Goal: Information Seeking & Learning: Learn about a topic

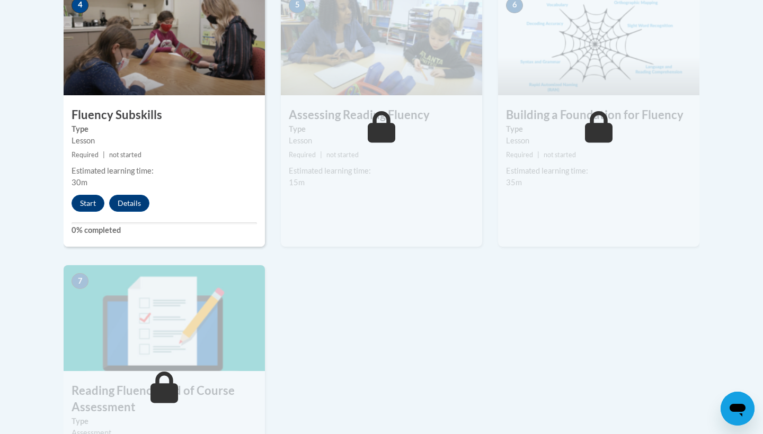
scroll to position [643, 0]
click at [83, 200] on button "Start" at bounding box center [88, 202] width 33 height 17
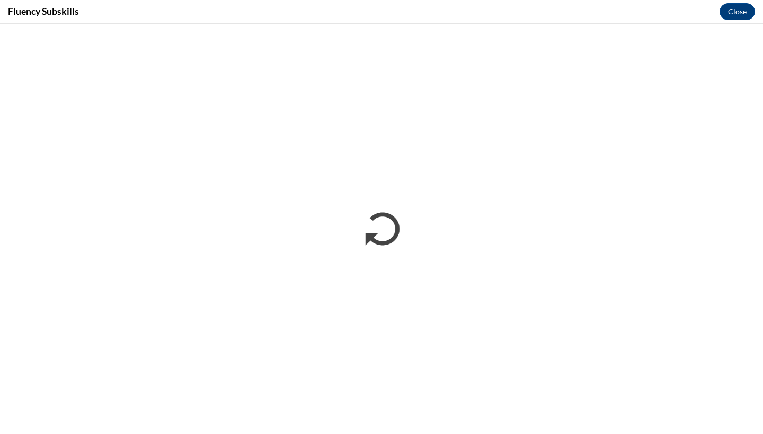
scroll to position [0, 0]
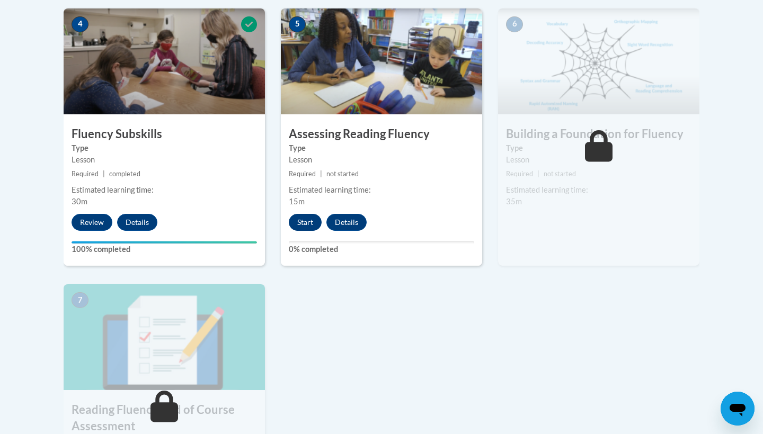
scroll to position [619, 0]
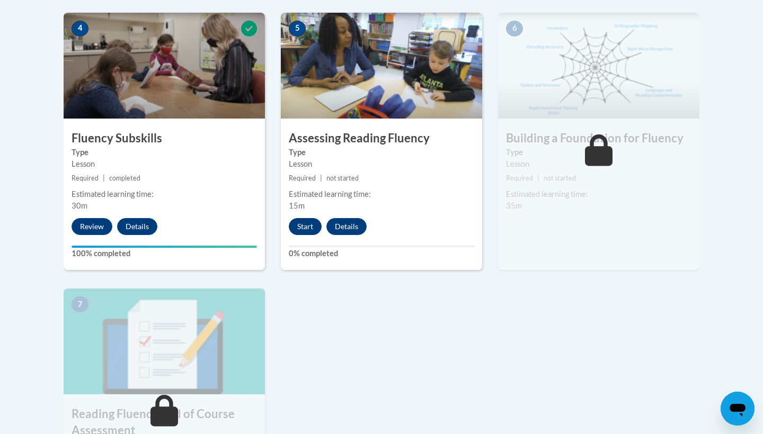
click at [310, 226] on button "Start" at bounding box center [305, 226] width 33 height 17
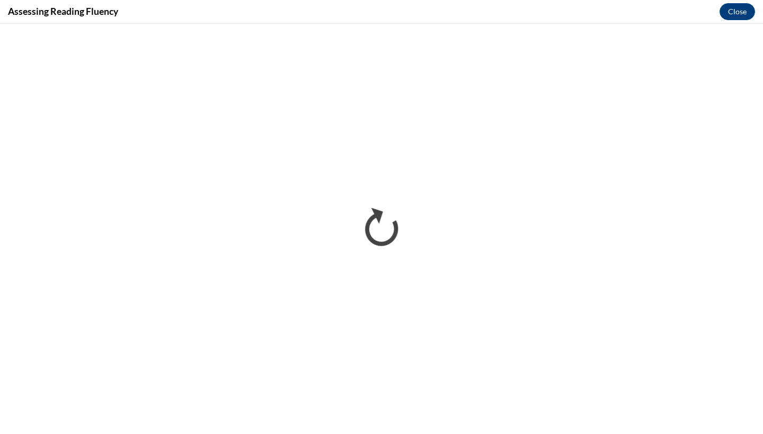
scroll to position [0, 0]
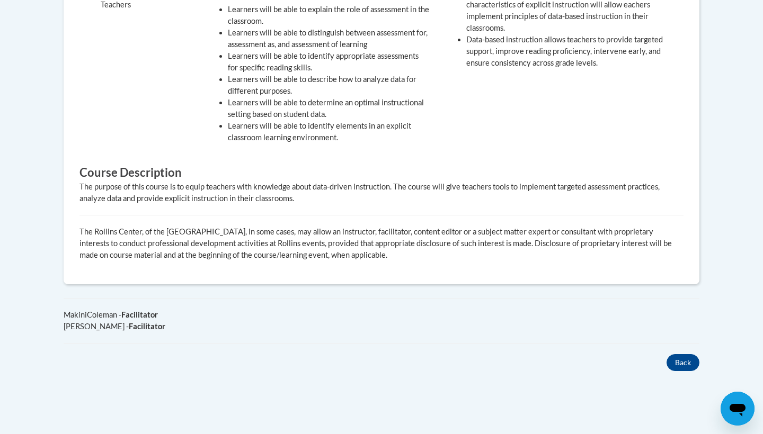
scroll to position [496, 0]
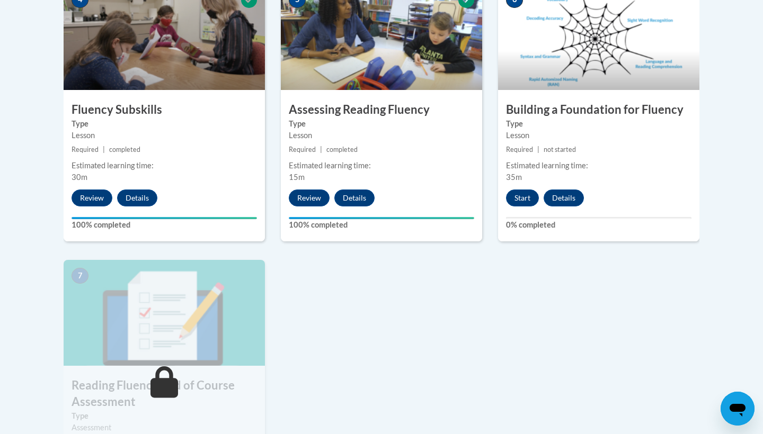
scroll to position [646, 0]
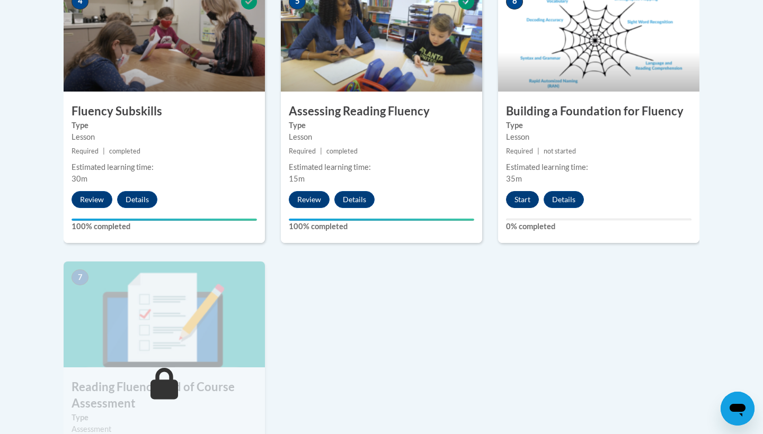
click at [520, 199] on button "Start" at bounding box center [522, 199] width 33 height 17
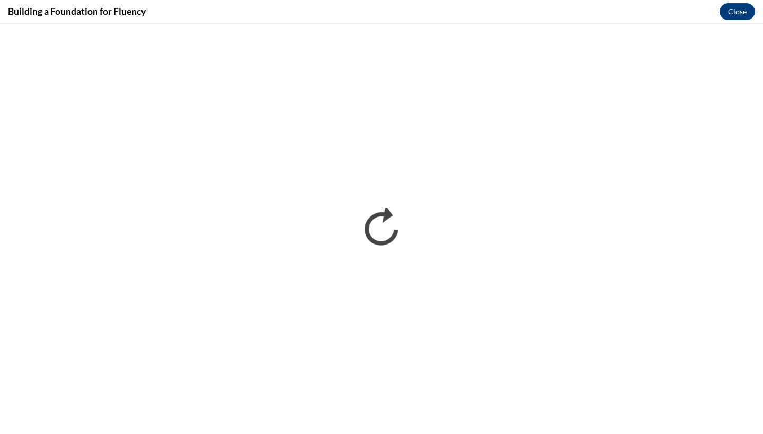
scroll to position [0, 0]
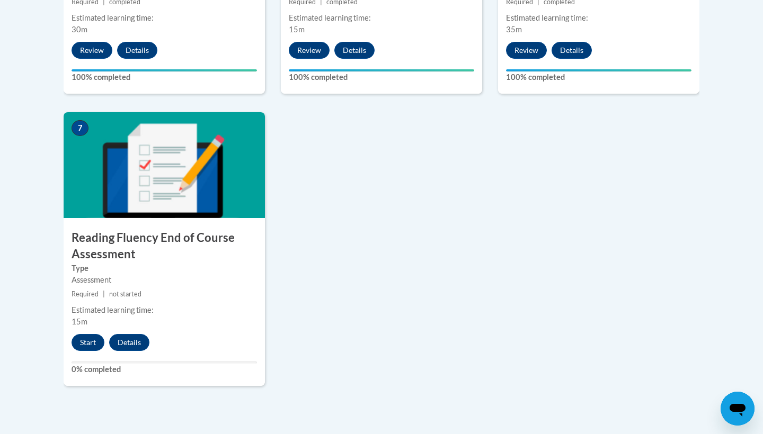
scroll to position [820, 0]
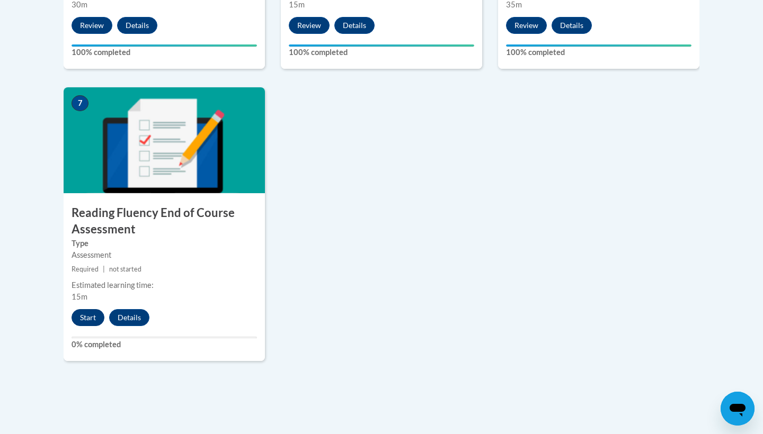
click at [81, 315] on button "Start" at bounding box center [88, 317] width 33 height 17
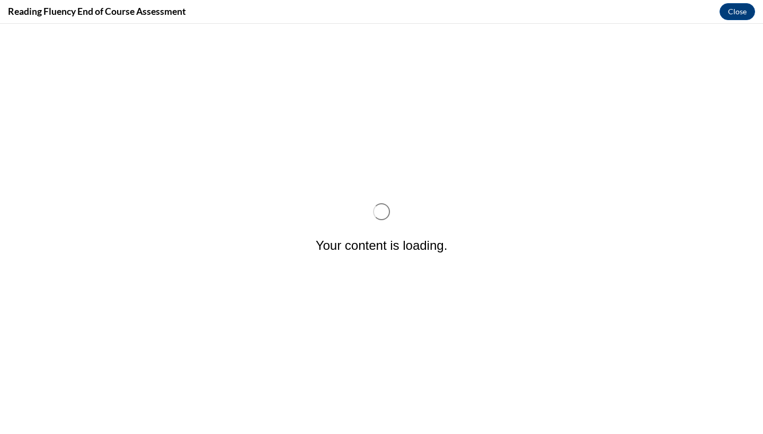
scroll to position [0, 0]
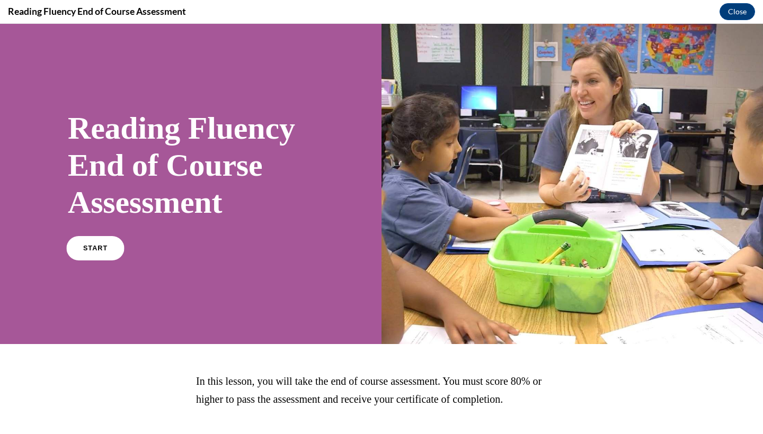
click at [80, 246] on link "START" at bounding box center [95, 248] width 58 height 24
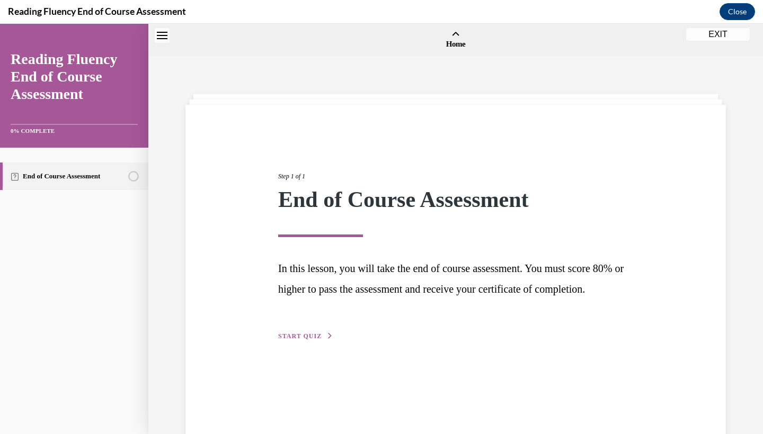
scroll to position [33, 0]
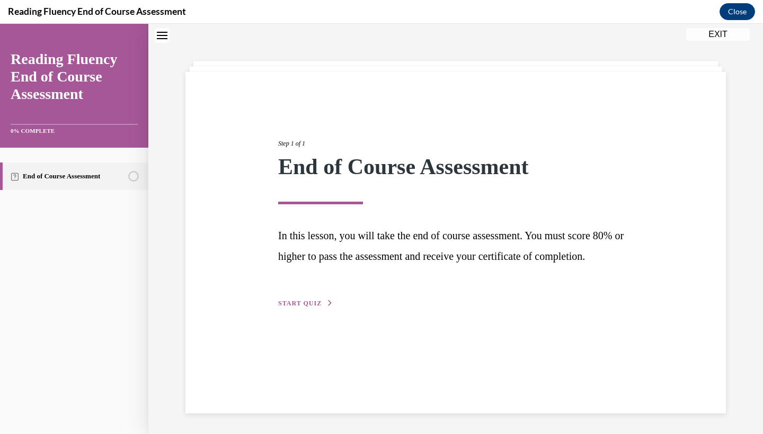
click at [299, 307] on span "START QUIZ" at bounding box center [299, 303] width 43 height 7
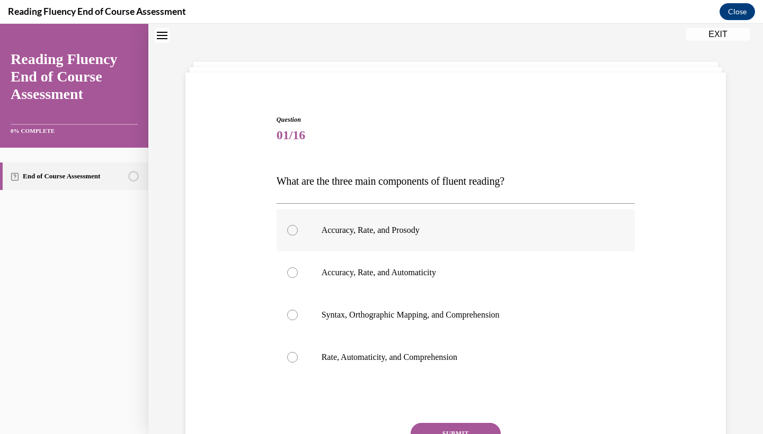
click at [297, 229] on div at bounding box center [292, 230] width 11 height 11
click at [297, 229] on input "Accuracy, Rate, and Prosody" at bounding box center [292, 230] width 11 height 11
radio input "true"
click at [480, 428] on button "SUBMIT" at bounding box center [455, 433] width 90 height 21
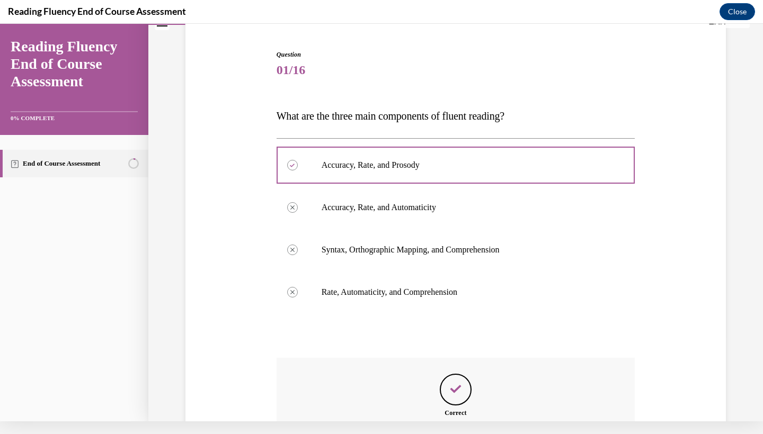
scroll to position [202, 0]
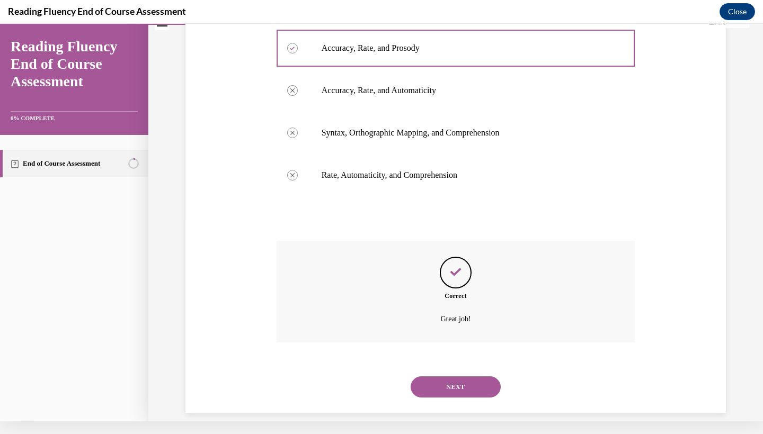
click at [454, 377] on button "NEXT" at bounding box center [455, 387] width 90 height 21
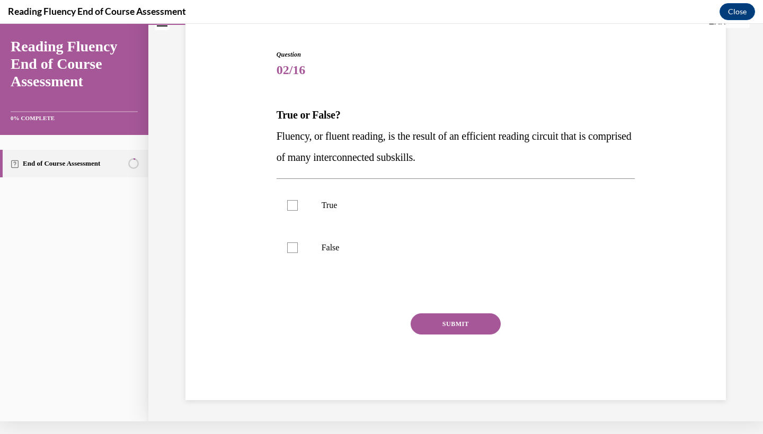
scroll to position [72, 0]
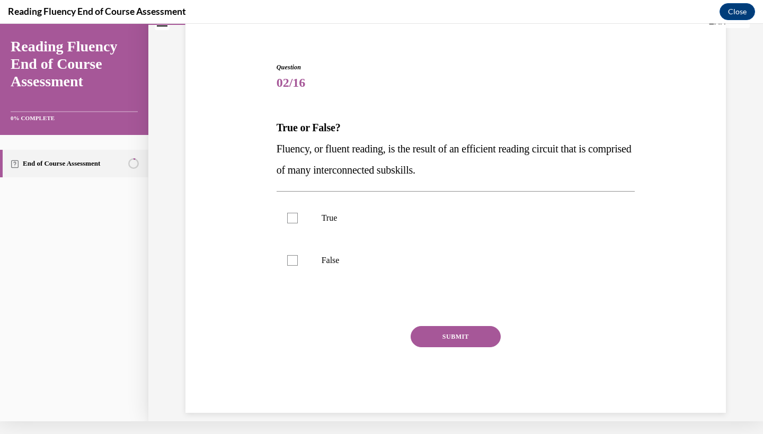
drag, startPoint x: 481, startPoint y: 166, endPoint x: 264, endPoint y: 145, distance: 218.2
click at [264, 145] on div "Question 02/16 True or False? Fluency, or fluent reading, is the result of an e…" at bounding box center [456, 222] width 546 height 382
copy span "Fluency, or fluent reading, is the result of an efficient reading circuit that …"
click at [290, 217] on div at bounding box center [292, 218] width 11 height 11
click at [290, 217] on input "True" at bounding box center [292, 218] width 11 height 11
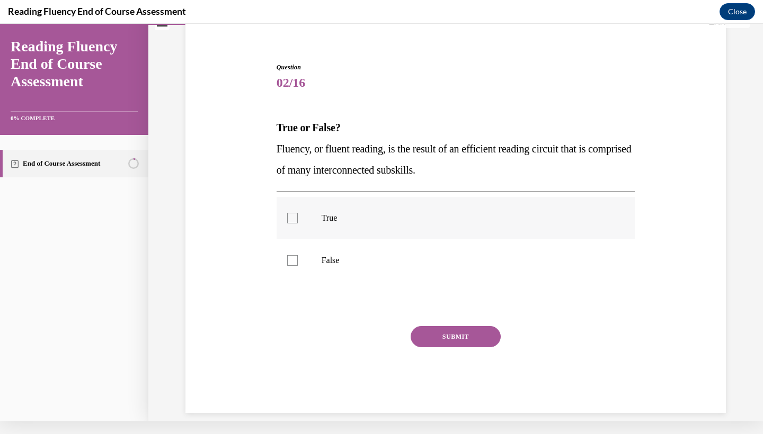
checkbox input "true"
click at [477, 337] on button "SUBMIT" at bounding box center [455, 336] width 90 height 21
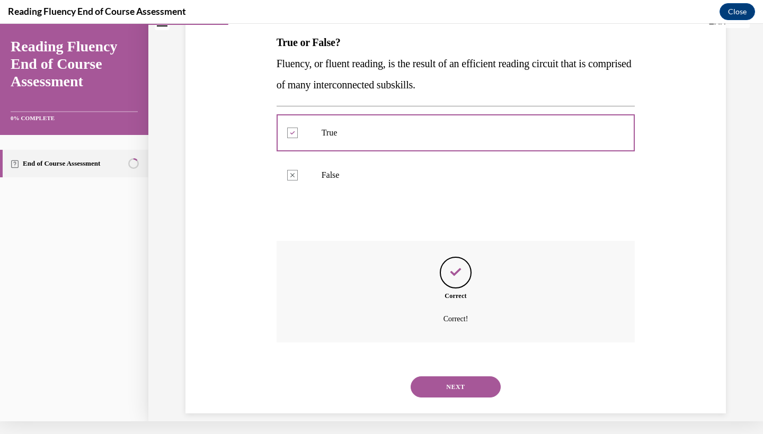
scroll to position [157, 0]
click at [461, 377] on button "NEXT" at bounding box center [455, 387] width 90 height 21
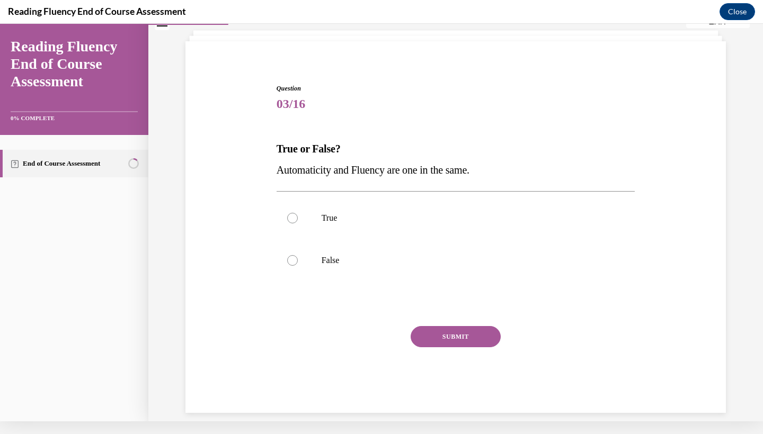
drag, startPoint x: 489, startPoint y: 173, endPoint x: 268, endPoint y: 167, distance: 221.5
click at [268, 167] on div "Question 03/16 True or False? Automaticity and Fluency are one in the same.  Tr…" at bounding box center [456, 232] width 546 height 361
copy span "Automaticity and Fluency are one in the same."
click at [302, 257] on label "False" at bounding box center [455, 260] width 359 height 42
click at [298, 257] on input "False" at bounding box center [292, 260] width 11 height 11
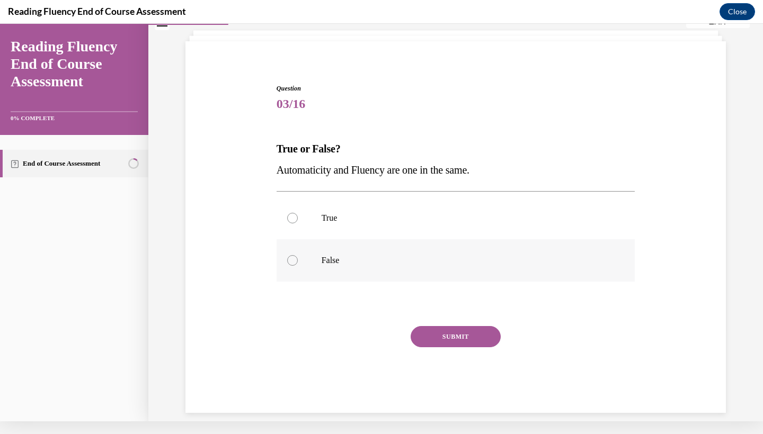
radio input "true"
click at [463, 341] on button "SUBMIT" at bounding box center [455, 336] width 90 height 21
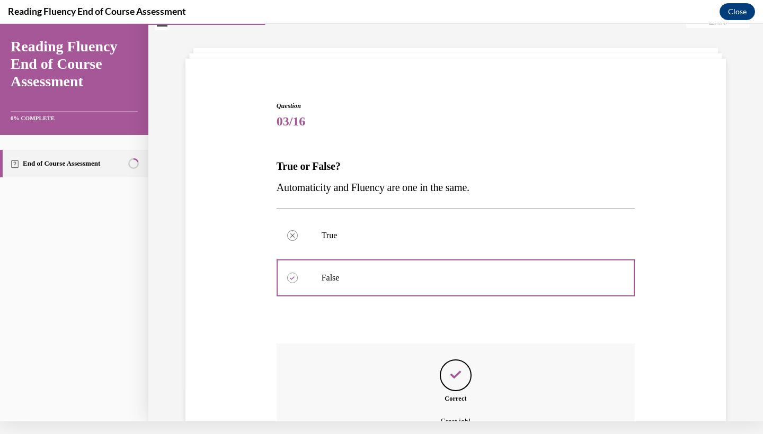
scroll to position [136, 0]
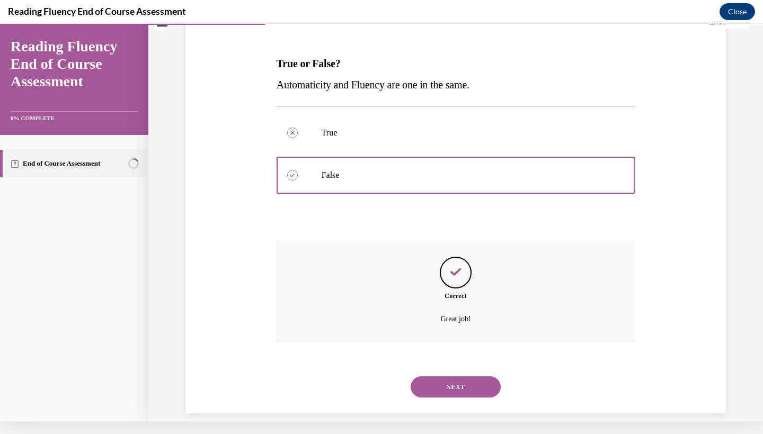
click at [453, 377] on button "NEXT" at bounding box center [455, 387] width 90 height 21
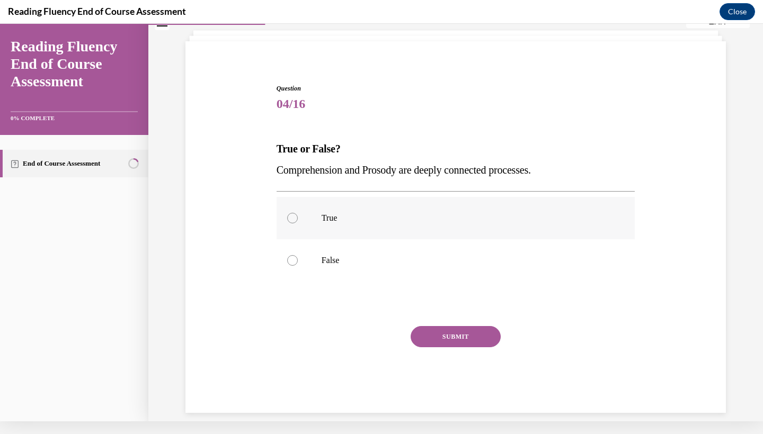
click at [313, 216] on label "True" at bounding box center [455, 218] width 359 height 42
click at [298, 216] on input "True" at bounding box center [292, 218] width 11 height 11
radio input "true"
click at [457, 339] on button "SUBMIT" at bounding box center [455, 336] width 90 height 21
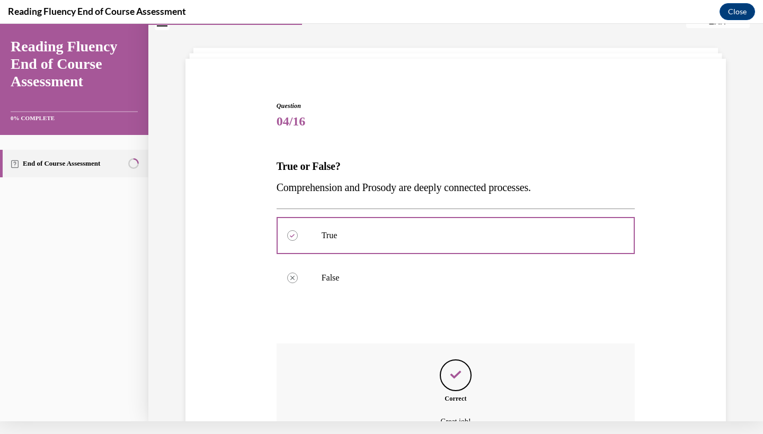
scroll to position [136, 0]
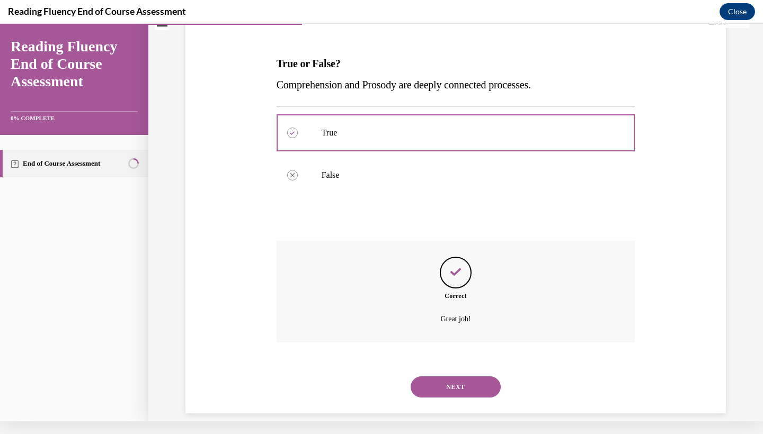
click at [453, 383] on button "NEXT" at bounding box center [455, 387] width 90 height 21
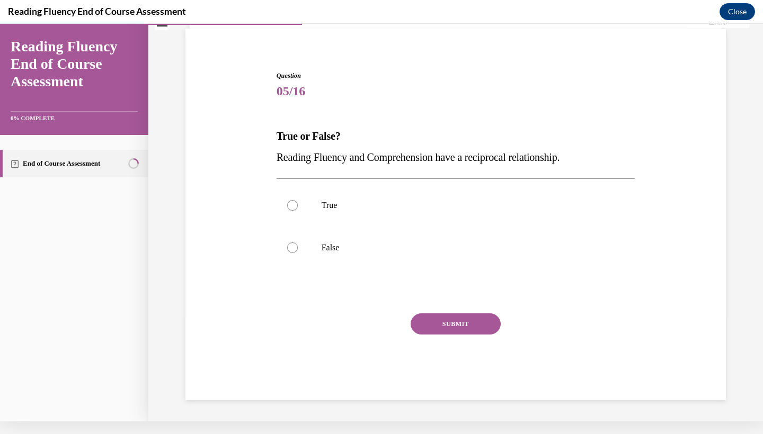
scroll to position [51, 0]
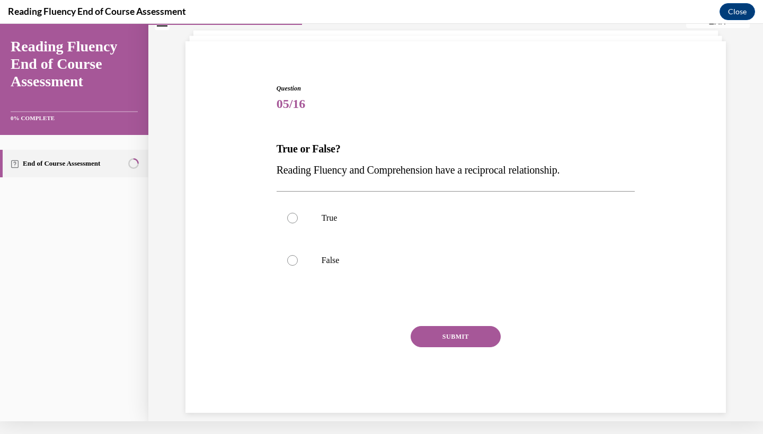
drag, startPoint x: 594, startPoint y: 169, endPoint x: 281, endPoint y: 167, distance: 312.5
click at [281, 167] on p "Reading Fluency and Comprehension have a reciprocal relationship." at bounding box center [455, 169] width 359 height 21
copy span "eading Fluency and Comprehension have a reciprocal relationship."
click at [336, 260] on p "False" at bounding box center [465, 260] width 287 height 11
click at [298, 260] on input "False" at bounding box center [292, 260] width 11 height 11
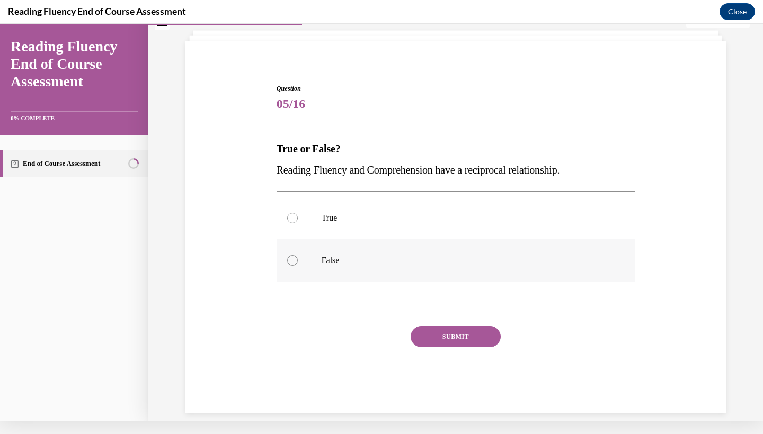
radio input "true"
click at [345, 220] on p "True" at bounding box center [465, 218] width 287 height 11
click at [298, 220] on input "True" at bounding box center [292, 218] width 11 height 11
radio input "true"
click at [467, 336] on button "SUBMIT" at bounding box center [455, 336] width 90 height 21
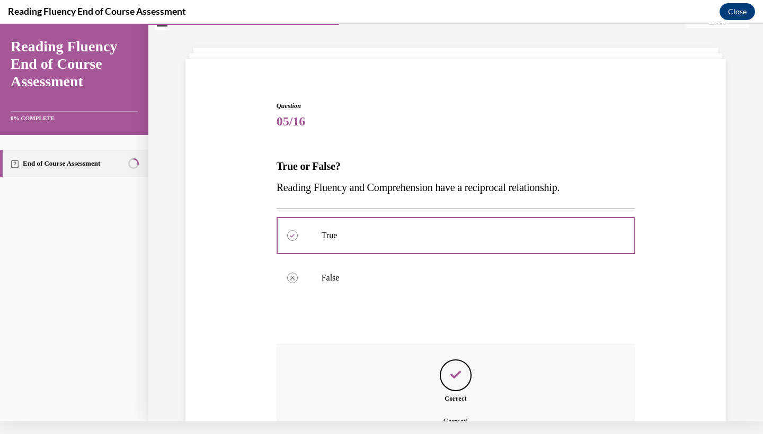
scroll to position [136, 0]
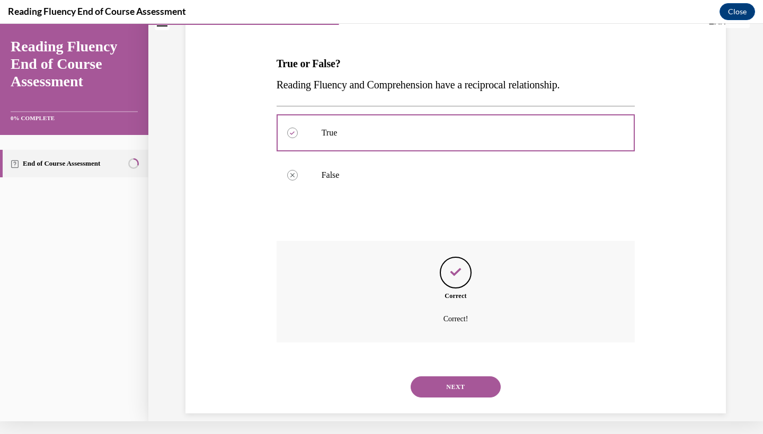
click at [459, 377] on button "NEXT" at bounding box center [455, 387] width 90 height 21
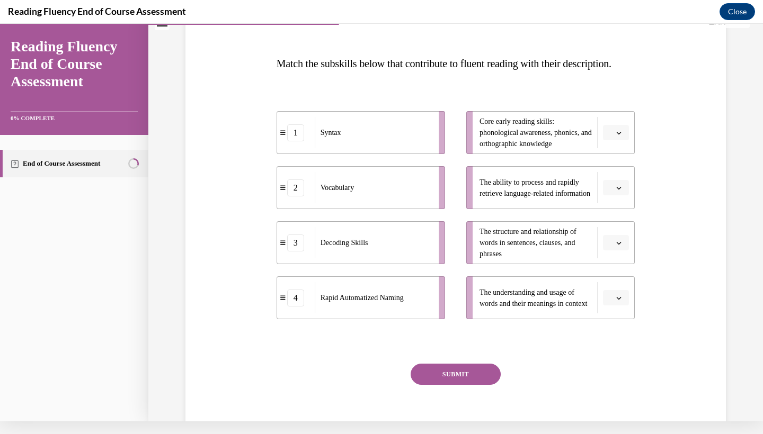
scroll to position [0, 0]
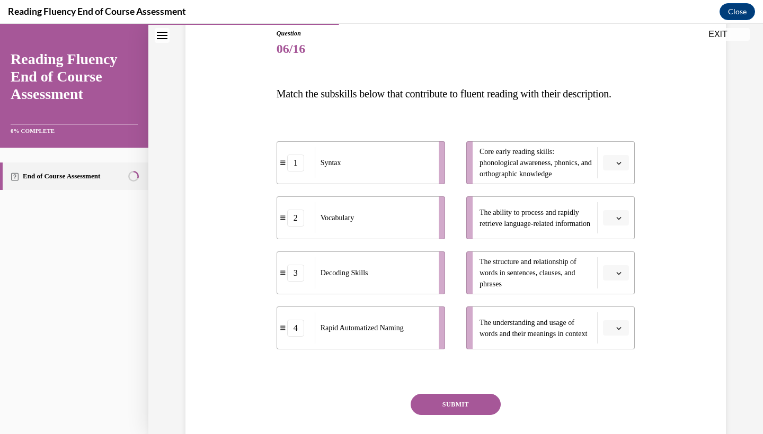
click at [619, 166] on icon "button" at bounding box center [618, 162] width 5 height 5
click at [619, 166] on icon "button" at bounding box center [618, 163] width 5 height 6
drag, startPoint x: 577, startPoint y: 196, endPoint x: 479, endPoint y: 173, distance: 100.7
click at [479, 173] on span "Core early reading skills: phonological awareness, phonics, and orthographic kn…" at bounding box center [535, 162] width 112 height 33
copy span "Core early reading skills: phonological awareness, phonics, and orthographic kn…"
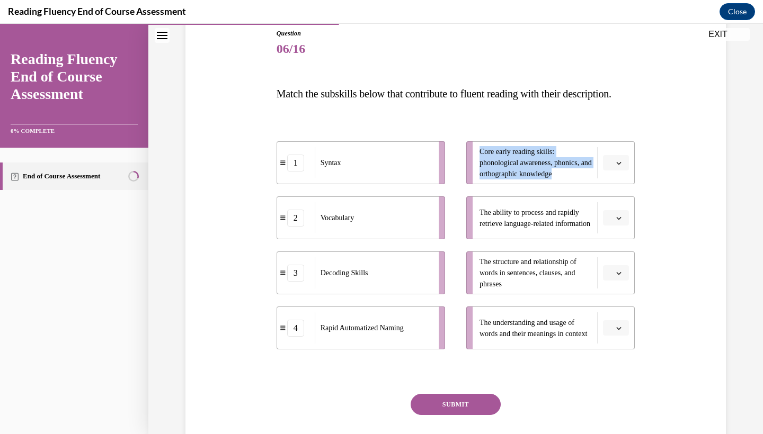
click at [344, 178] on div "Syntax" at bounding box center [373, 162] width 117 height 31
click at [325, 178] on div "Syntax" at bounding box center [373, 162] width 117 height 31
click at [616, 276] on icon "button" at bounding box center [618, 273] width 5 height 5
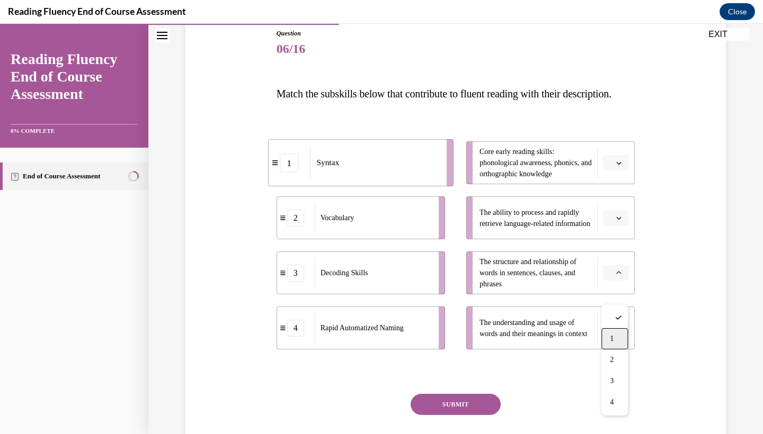
click at [615, 335] on div "1" at bounding box center [614, 338] width 26 height 21
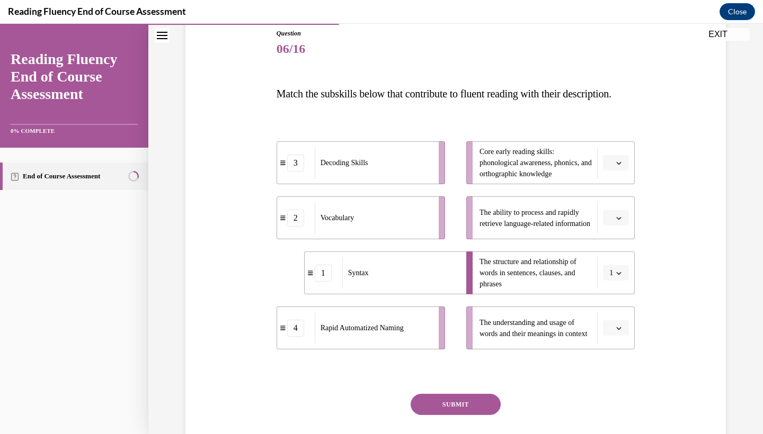
click at [359, 234] on div "Vocabulary" at bounding box center [373, 217] width 117 height 31
drag, startPoint x: 576, startPoint y: 195, endPoint x: 476, endPoint y: 169, distance: 103.6
click at [476, 169] on li "Core early reading skills: phonological awareness, phonics, and orthographic kn…" at bounding box center [550, 162] width 168 height 43
copy span "Core early reading skills: phonological awareness, phonics, and orthographic kn…"
drag, startPoint x: 537, startPoint y: 249, endPoint x: 477, endPoint y: 225, distance: 63.9
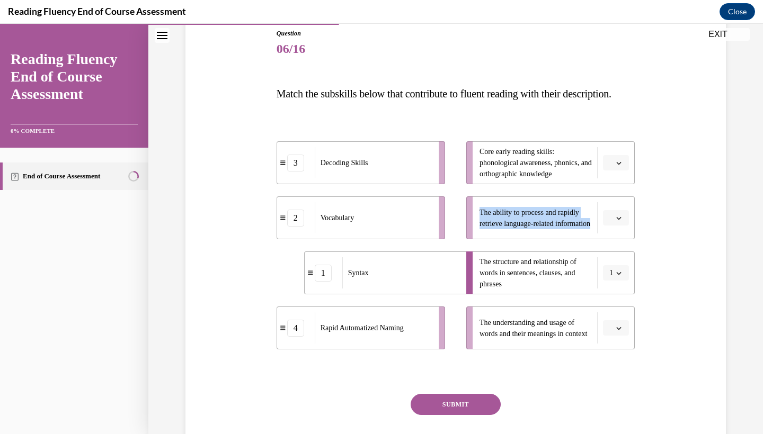
click at [477, 225] on li "The ability to process and rapidly retrieve language-related information" at bounding box center [550, 218] width 168 height 43
copy span "The ability to process and rapidly retrieve language-related information"
click at [617, 221] on icon "button" at bounding box center [618, 218] width 5 height 5
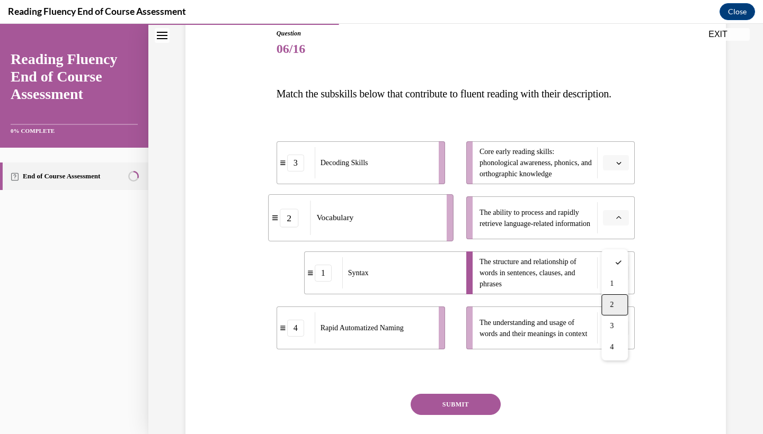
click at [613, 306] on span "2" at bounding box center [612, 305] width 4 height 8
click at [377, 332] on span "Rapid Automatized Naming" at bounding box center [361, 328] width 83 height 8
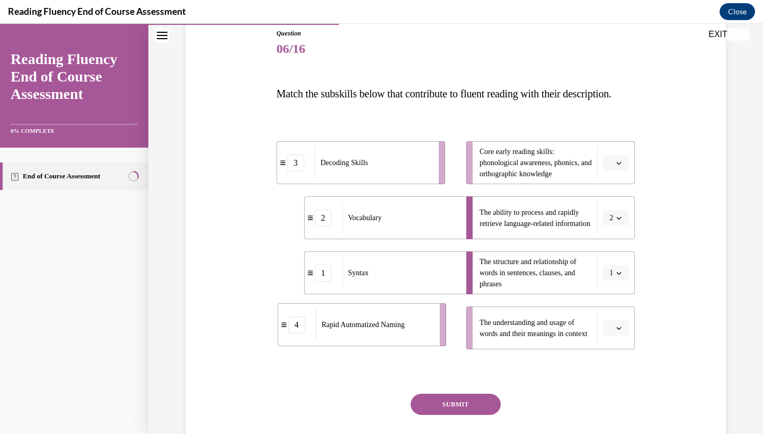
click at [324, 329] on span "Rapid Automatized Naming" at bounding box center [363, 325] width 83 height 8
click at [615, 222] on span "button" at bounding box center [618, 218] width 7 height 7
click at [614, 342] on div "4" at bounding box center [612, 347] width 26 height 21
click at [615, 332] on span "button" at bounding box center [618, 328] width 7 height 7
click at [603, 284] on div "2" at bounding box center [614, 283] width 26 height 21
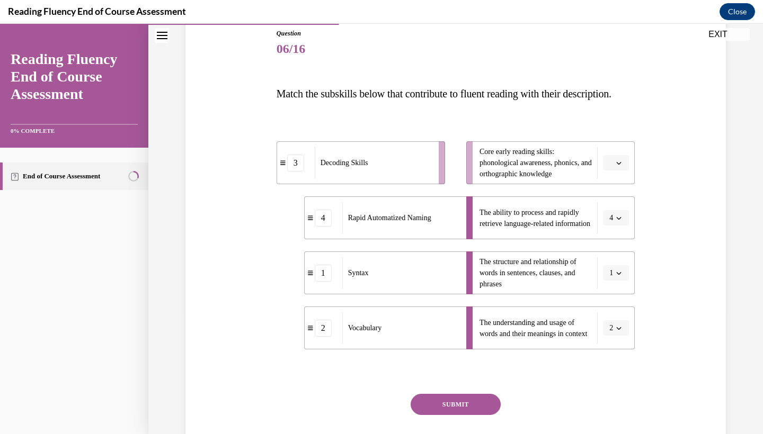
click at [617, 166] on icon "button" at bounding box center [618, 162] width 5 height 5
click at [612, 272] on span "3" at bounding box center [612, 271] width 4 height 8
click at [474, 415] on button "SUBMIT" at bounding box center [455, 404] width 90 height 21
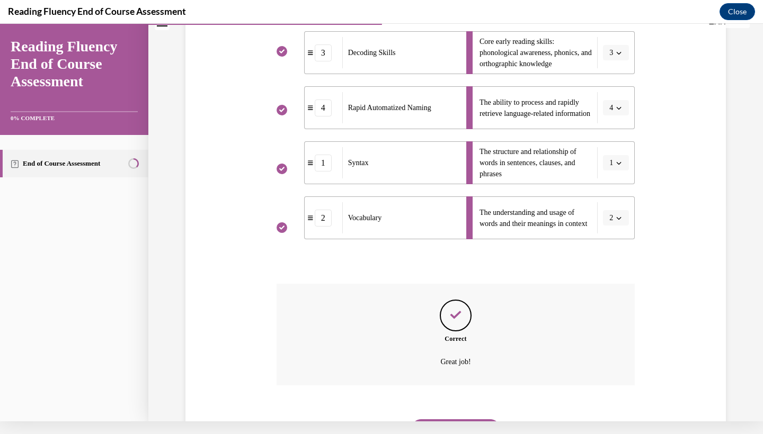
scroll to position [280, 0]
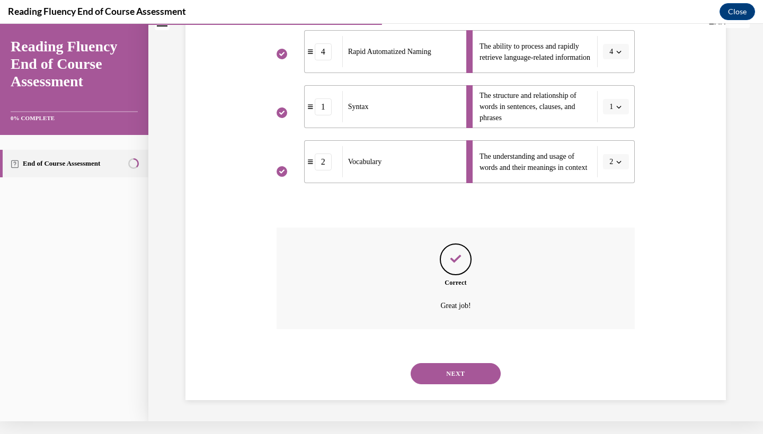
click at [479, 373] on button "NEXT" at bounding box center [455, 373] width 90 height 21
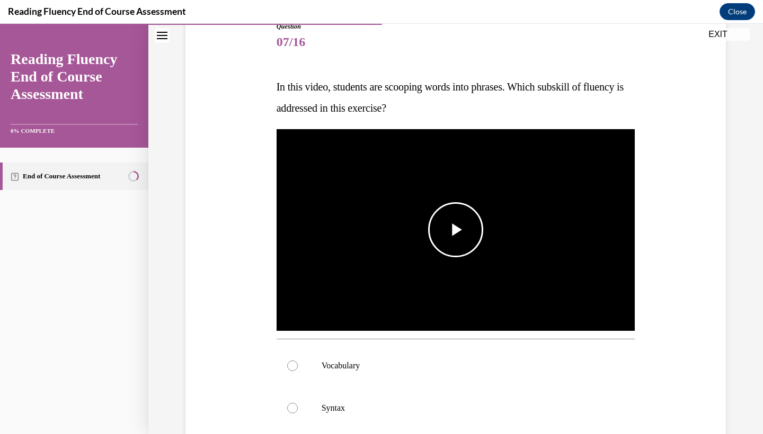
scroll to position [131, 0]
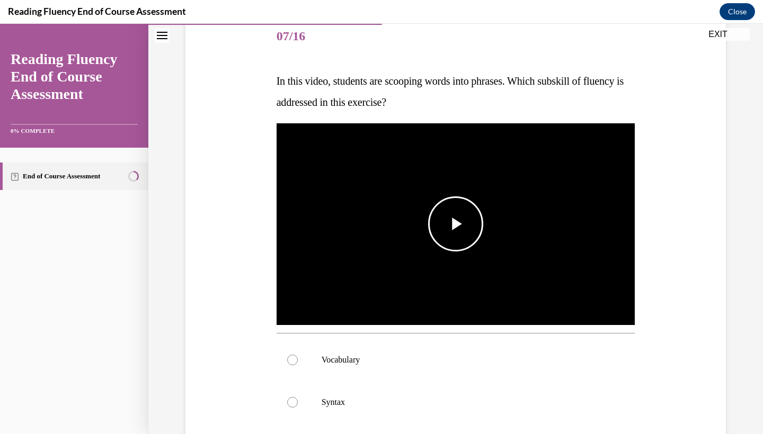
click at [456, 224] on span "Video player" at bounding box center [456, 224] width 0 height 0
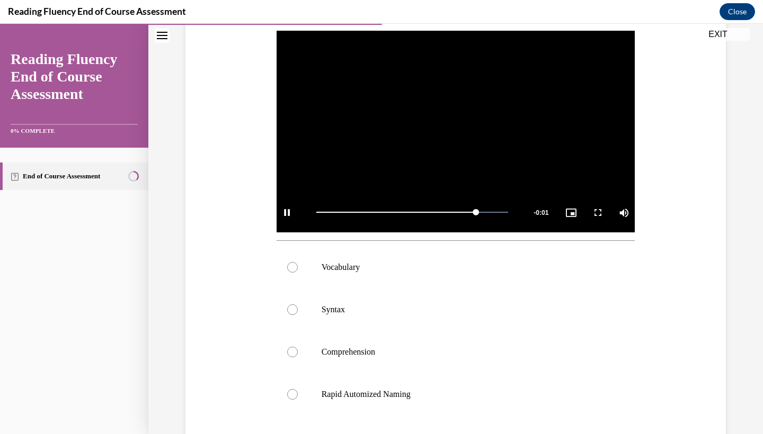
scroll to position [222, 0]
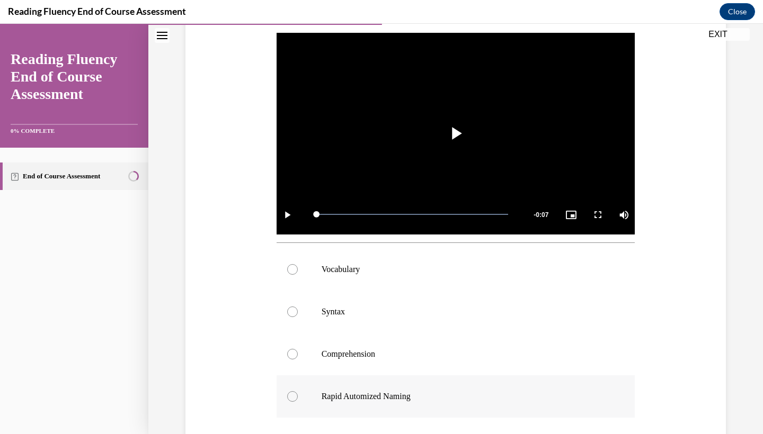
click at [325, 397] on p "Rapid Automized Naming" at bounding box center [465, 396] width 287 height 11
click at [298, 397] on input "Rapid Automized Naming" at bounding box center [292, 396] width 11 height 11
radio input "true"
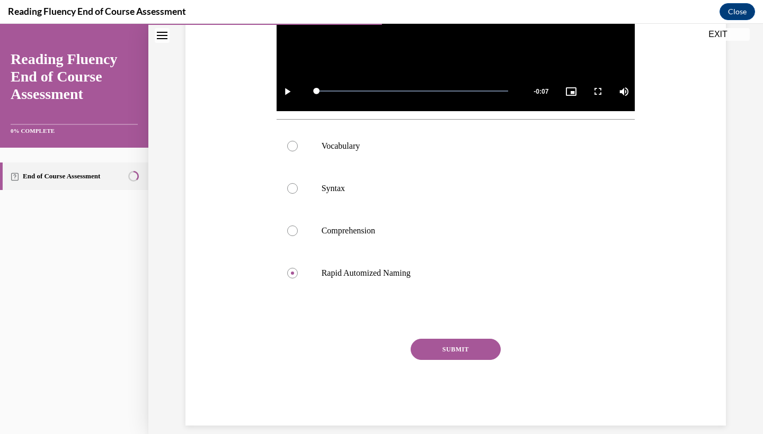
click at [462, 349] on button "SUBMIT" at bounding box center [455, 349] width 90 height 21
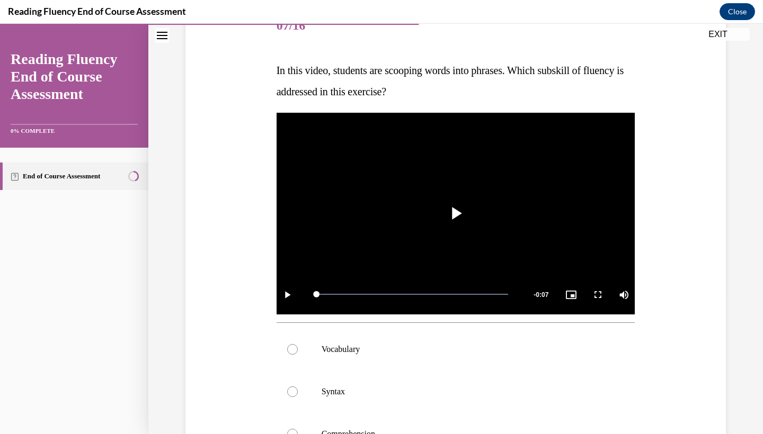
scroll to position [126, 0]
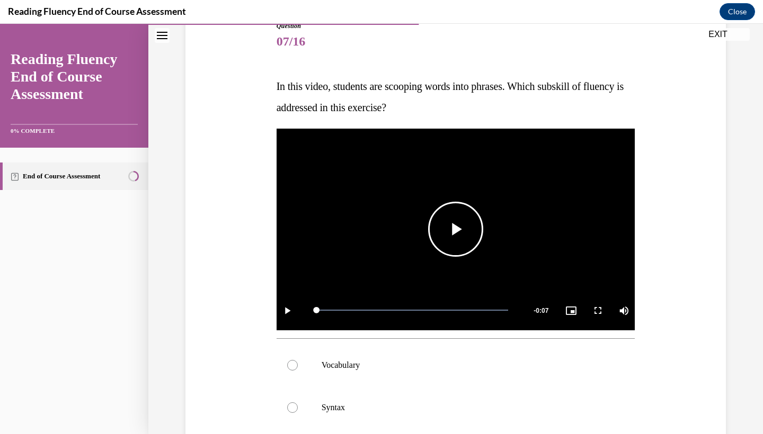
click at [456, 229] on span "Video player" at bounding box center [456, 229] width 0 height 0
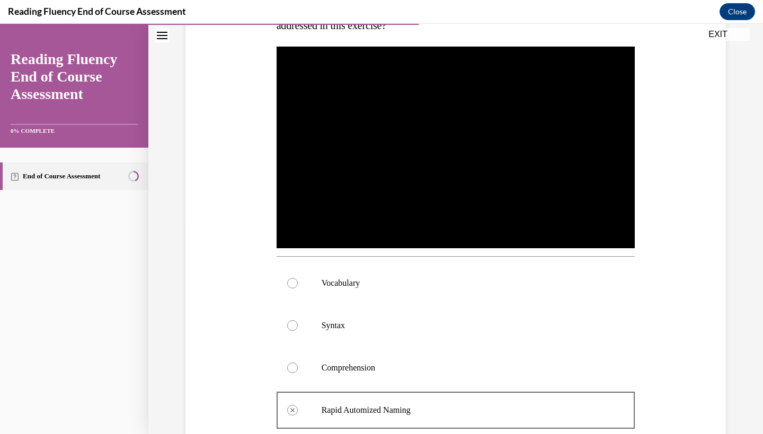
scroll to position [215, 0]
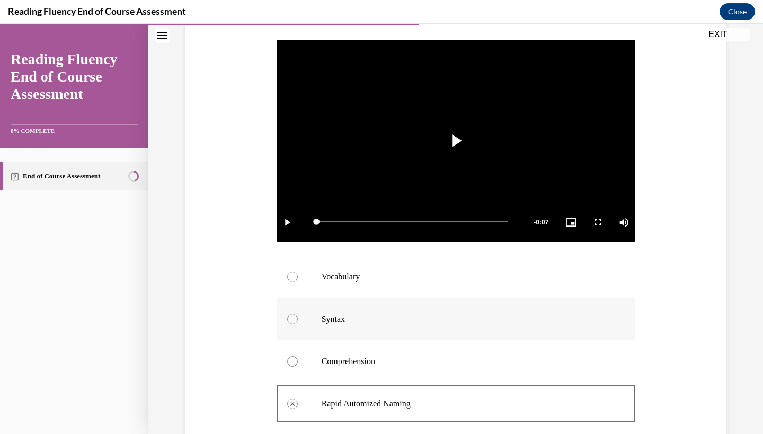
click at [308, 325] on label "Syntax" at bounding box center [455, 319] width 359 height 42
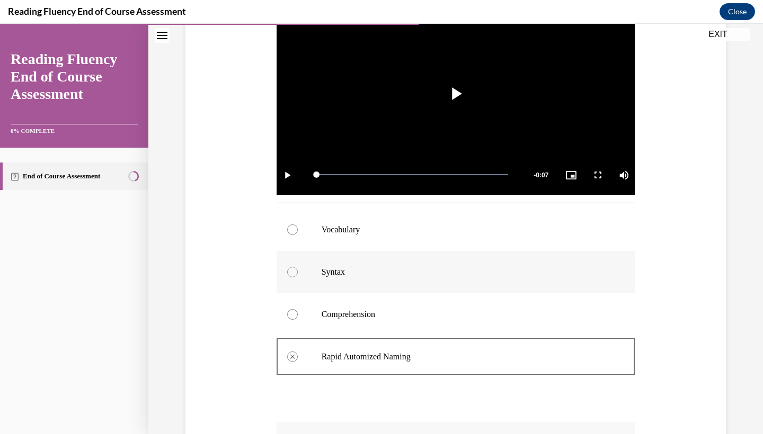
scroll to position [274, 0]
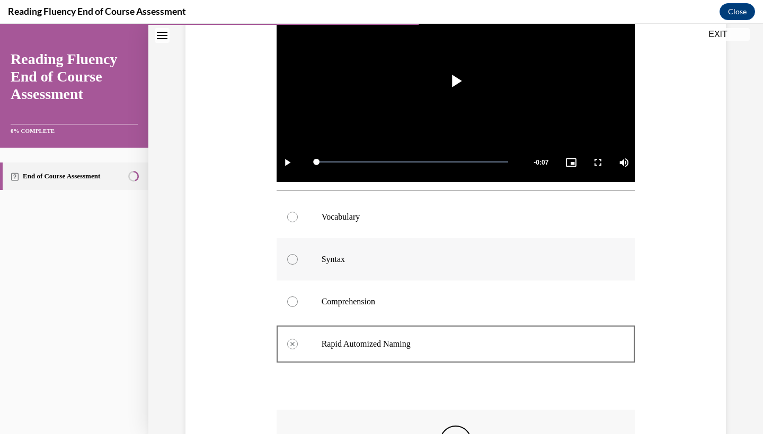
click at [337, 254] on p "Syntax" at bounding box center [465, 259] width 287 height 11
click at [299, 261] on label "Syntax" at bounding box center [455, 259] width 359 height 42
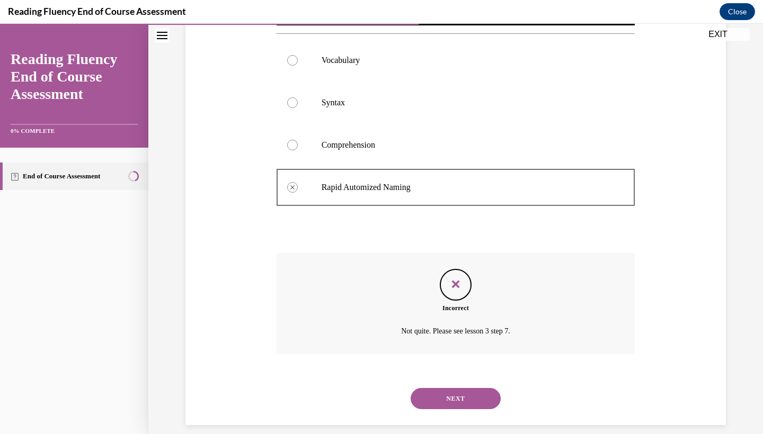
scroll to position [431, 0]
click at [471, 389] on button "NEXT" at bounding box center [455, 399] width 90 height 21
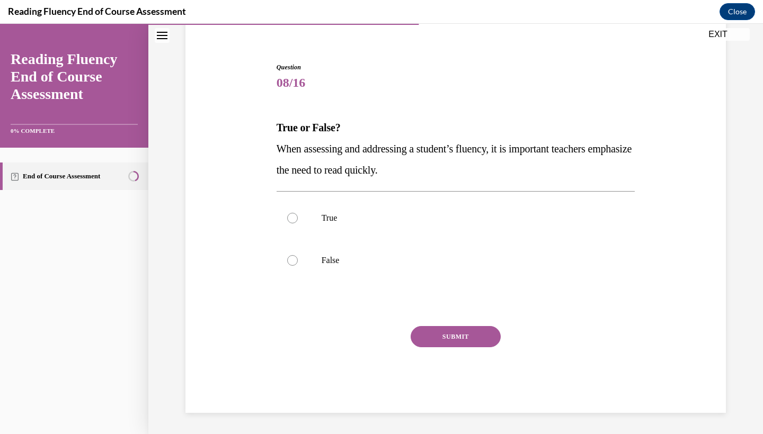
scroll to position [0, 0]
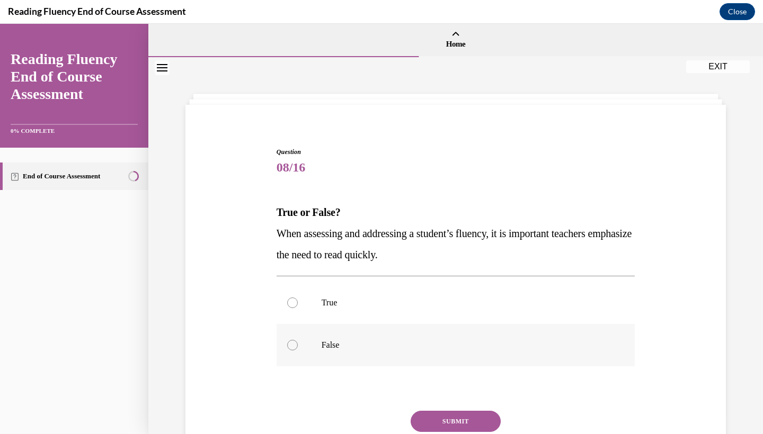
click at [352, 336] on label "False" at bounding box center [455, 345] width 359 height 42
click at [298, 340] on input "False" at bounding box center [292, 345] width 11 height 11
radio input "true"
click at [453, 419] on button "SUBMIT" at bounding box center [455, 421] width 90 height 21
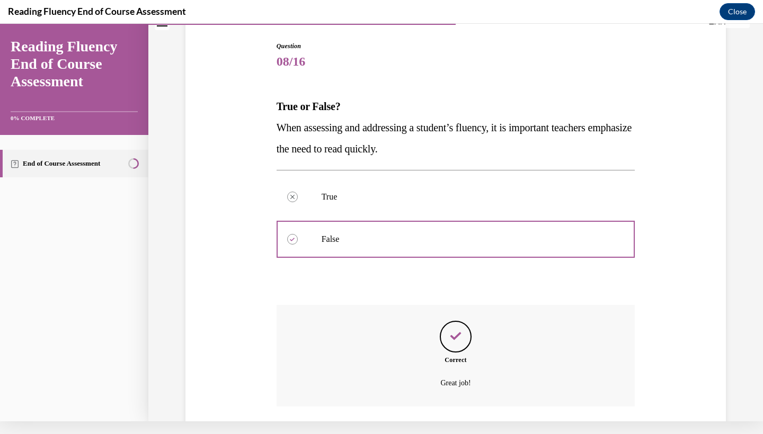
scroll to position [157, 0]
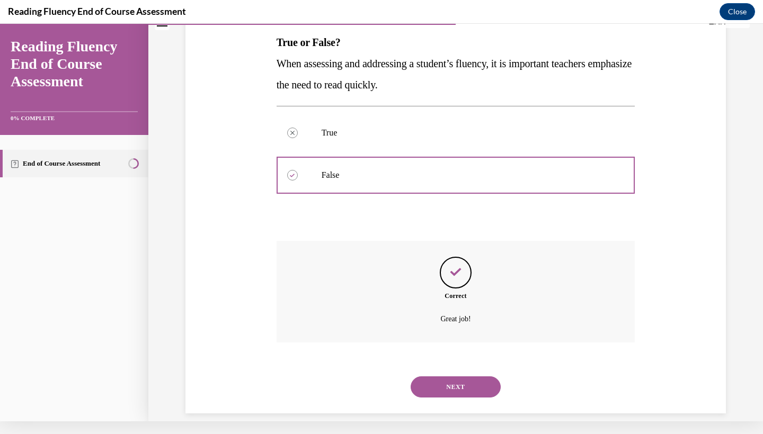
click at [453, 377] on button "NEXT" at bounding box center [455, 387] width 90 height 21
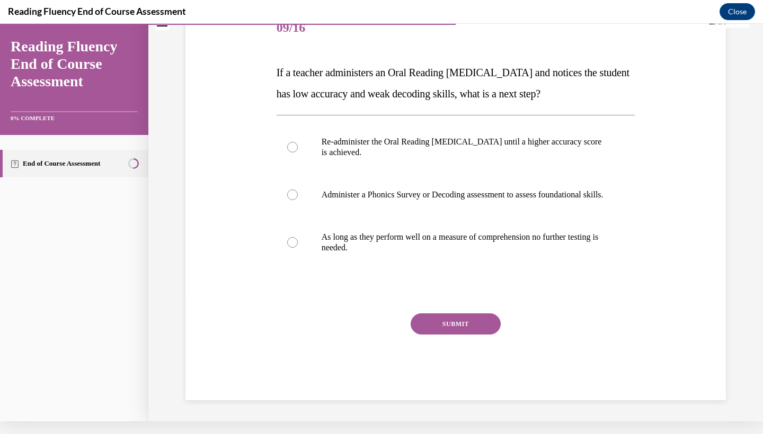
scroll to position [0, 0]
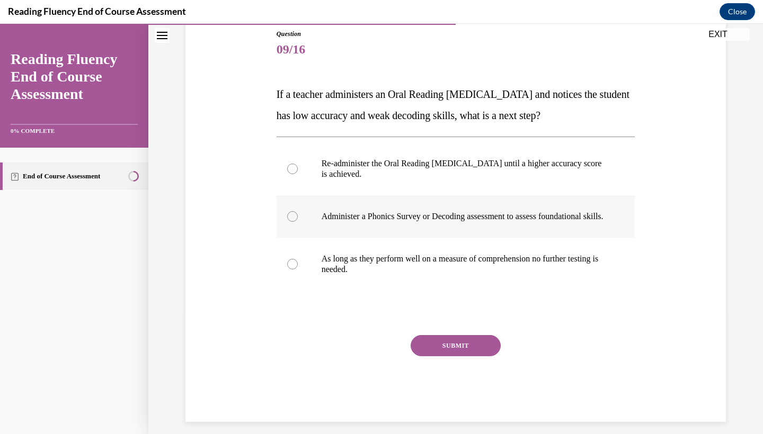
click at [312, 231] on label "Administer a Phonics Survey or Decoding assessment to assess foundational skill…" at bounding box center [455, 216] width 359 height 42
click at [298, 222] on input "Administer a Phonics Survey or Decoding assessment to assess foundational skill…" at bounding box center [292, 216] width 11 height 11
radio input "true"
click at [453, 355] on button "SUBMIT" at bounding box center [455, 345] width 90 height 21
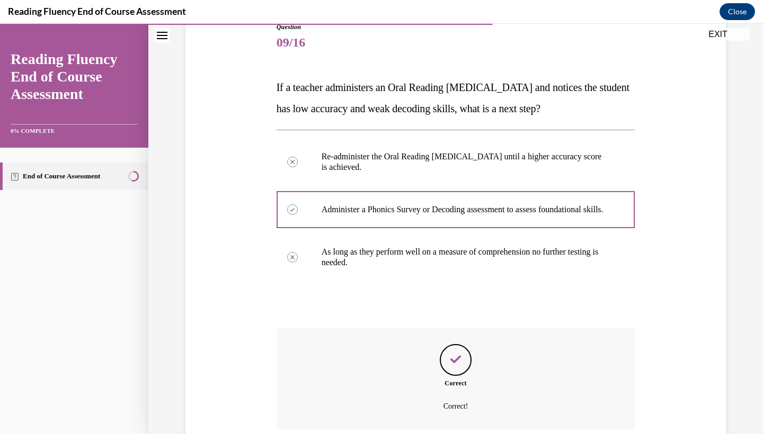
scroll to position [210, 0]
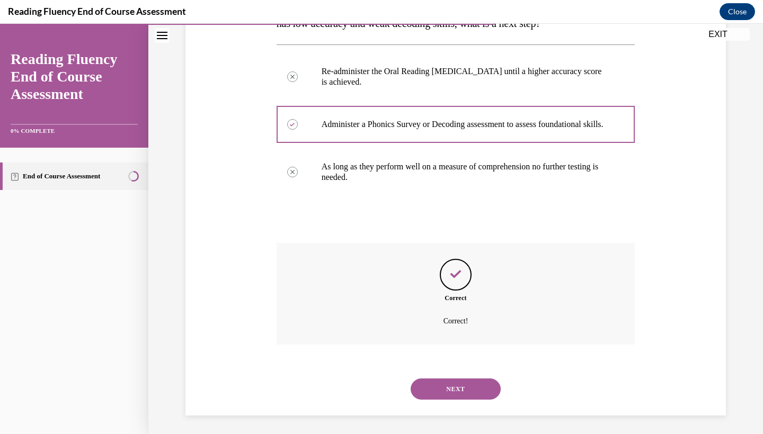
click at [461, 388] on button "NEXT" at bounding box center [455, 389] width 90 height 21
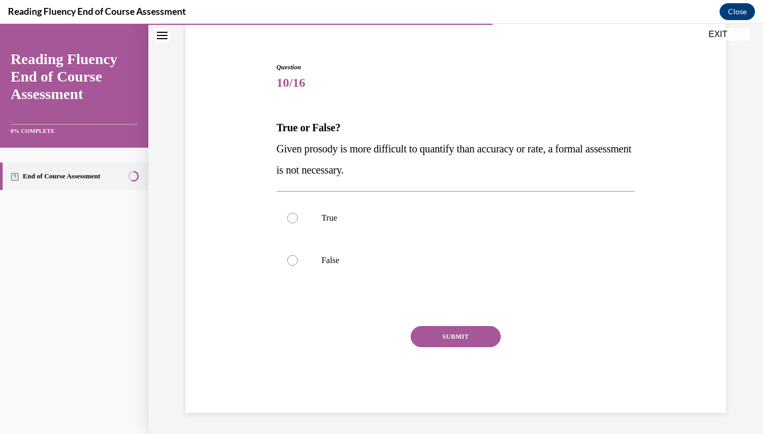
scroll to position [0, 0]
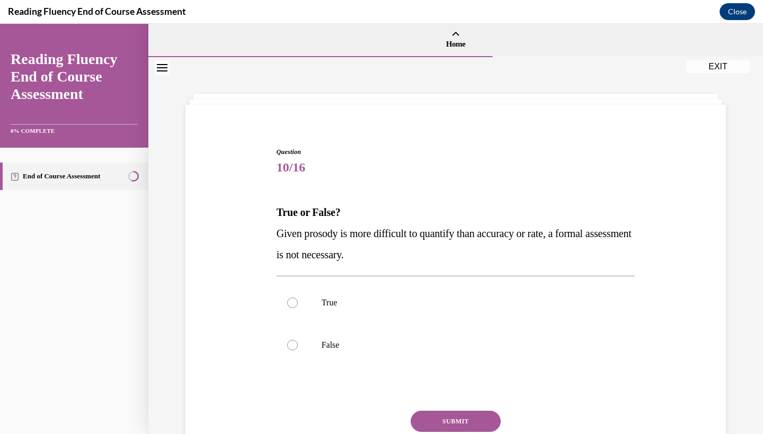
drag, startPoint x: 411, startPoint y: 261, endPoint x: 266, endPoint y: 233, distance: 147.7
click at [266, 233] on div "Question 10/16 True or False? Given prosody is more difficult to quantify than …" at bounding box center [456, 306] width 546 height 382
copy span "Given prosody is more difficult to quantify than accuracy or rate, a formal ass…"
click at [288, 337] on label "False" at bounding box center [455, 345] width 359 height 42
click at [288, 340] on input "False" at bounding box center [292, 345] width 11 height 11
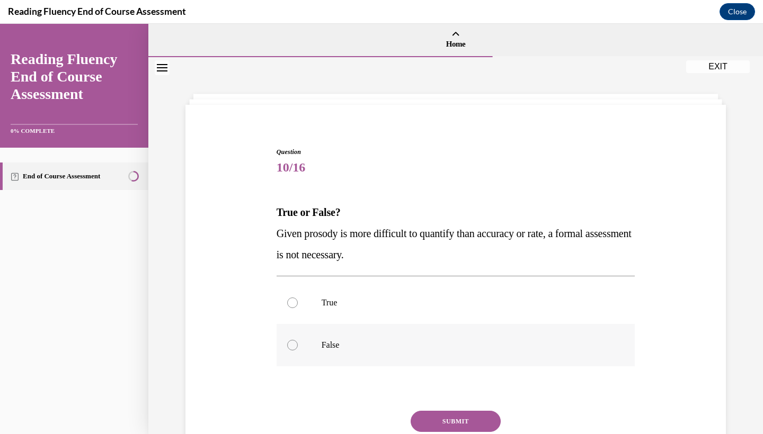
radio input "true"
click at [461, 422] on button "SUBMIT" at bounding box center [455, 421] width 90 height 21
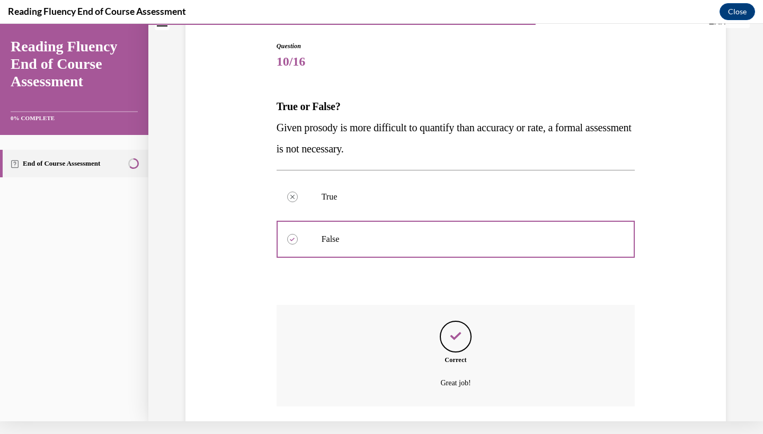
scroll to position [157, 0]
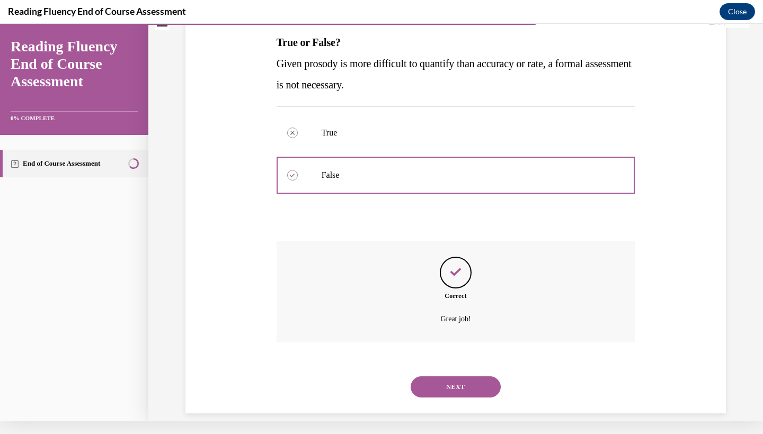
click at [450, 377] on button "NEXT" at bounding box center [455, 387] width 90 height 21
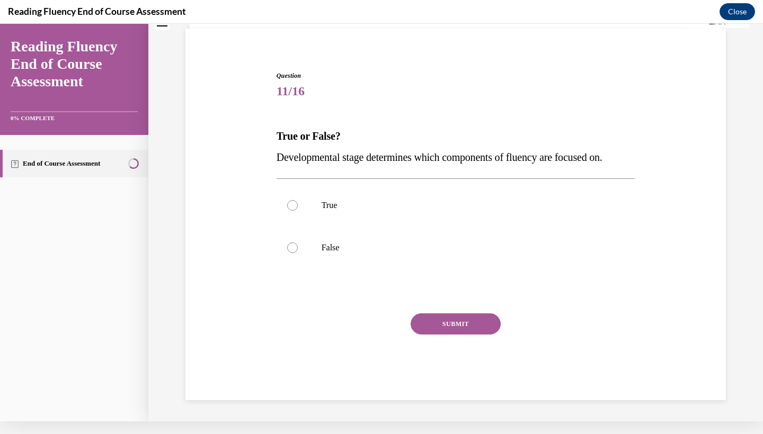
scroll to position [0, 0]
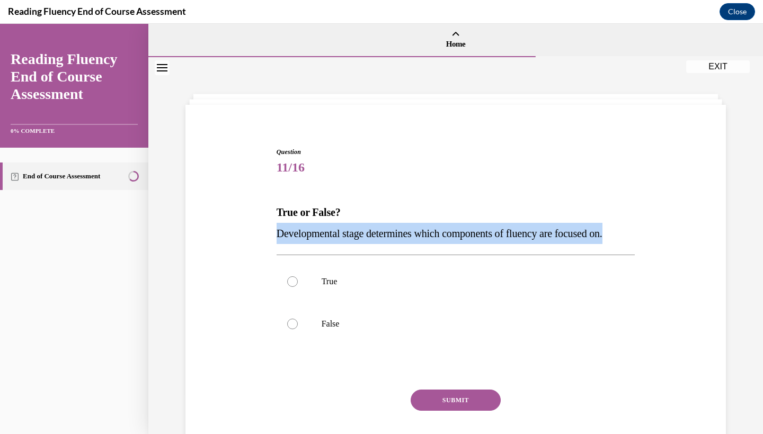
drag, startPoint x: 636, startPoint y: 236, endPoint x: 278, endPoint y: 233, distance: 358.1
click at [278, 233] on div "Question 11/16 True or False? Developmental stage determines which components o…" at bounding box center [456, 303] width 364 height 345
copy span "Developmental stage determines which components of fluency are focused on."
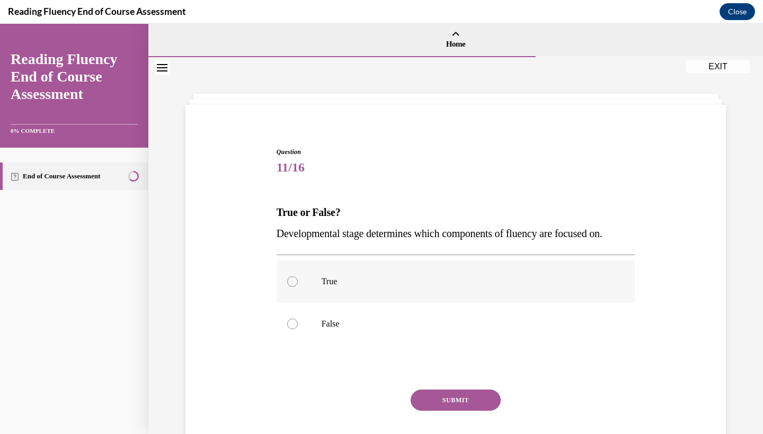
click at [332, 285] on p "True" at bounding box center [465, 281] width 287 height 11
click at [298, 285] on input "True" at bounding box center [292, 281] width 11 height 11
radio input "true"
click at [476, 400] on button "SUBMIT" at bounding box center [455, 400] width 90 height 21
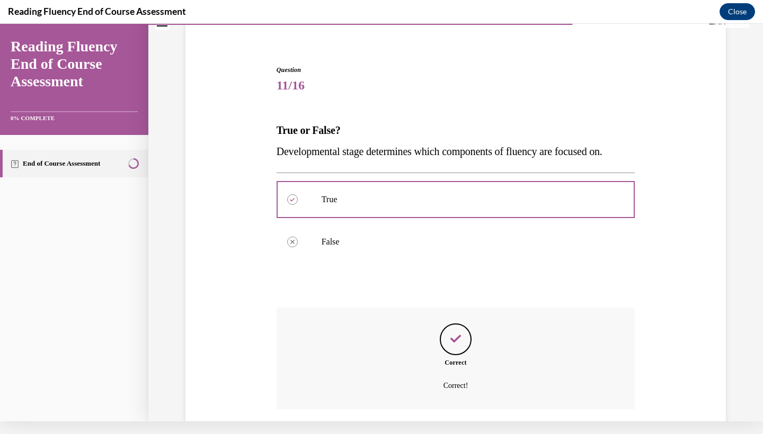
scroll to position [136, 0]
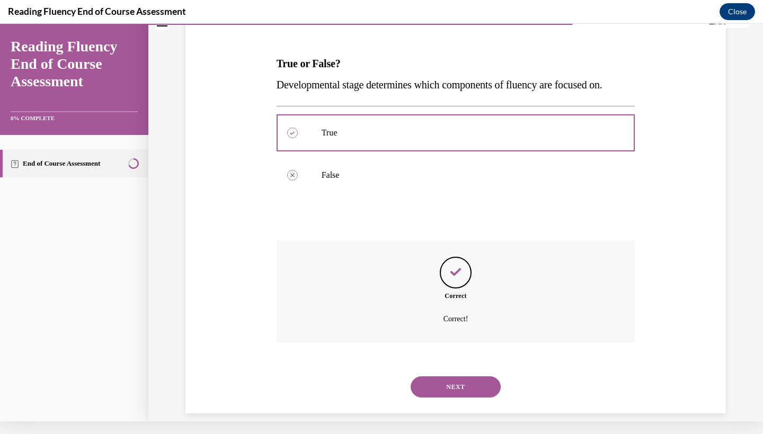
click at [456, 377] on button "NEXT" at bounding box center [455, 387] width 90 height 21
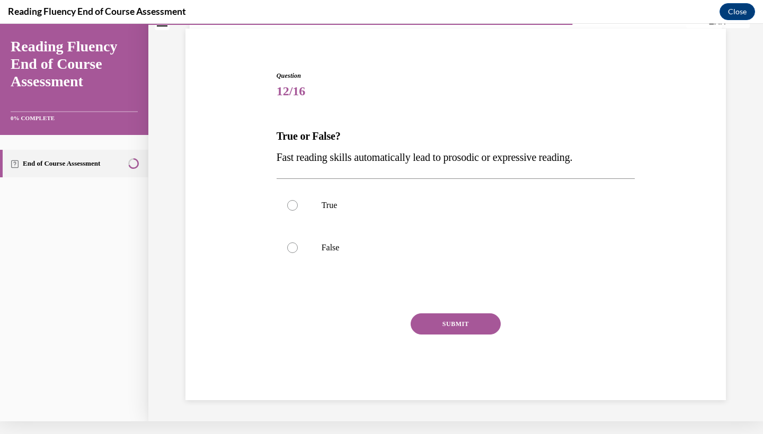
scroll to position [51, 0]
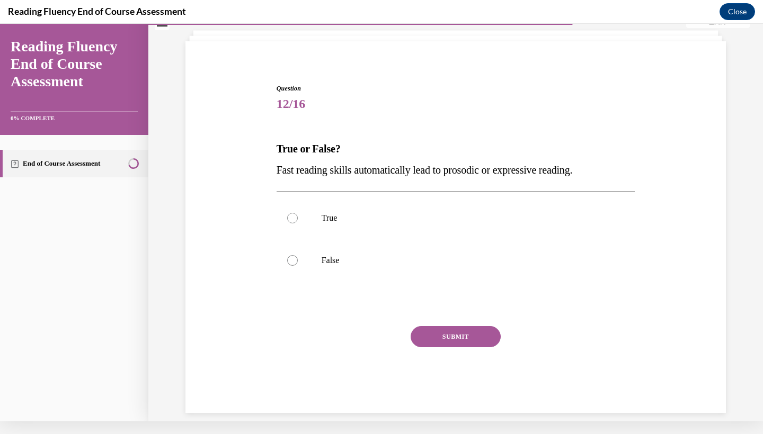
drag, startPoint x: 598, startPoint y: 173, endPoint x: 254, endPoint y: 175, distance: 343.8
click at [254, 175] on div "Question 12/16 True or False? Fast reading skills automatically lead to prosodi…" at bounding box center [456, 232] width 546 height 361
copy span "Fast reading skills automatically lead to prosodic or expressive reading."
click at [296, 260] on div at bounding box center [292, 260] width 11 height 11
click at [296, 260] on input "False" at bounding box center [292, 260] width 11 height 11
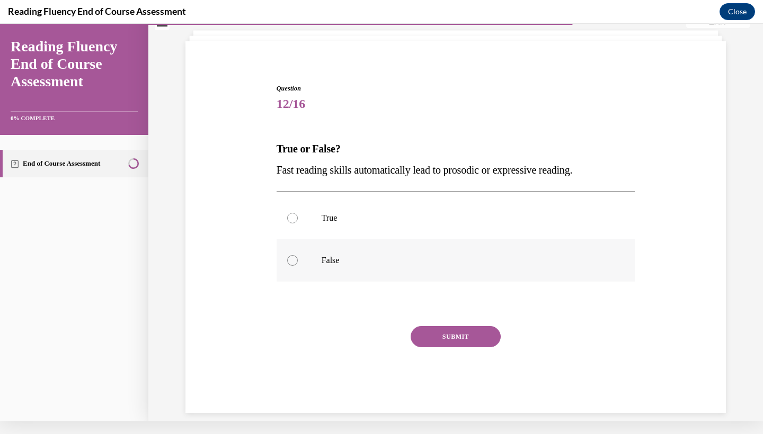
radio input "true"
click at [466, 336] on button "SUBMIT" at bounding box center [455, 336] width 90 height 21
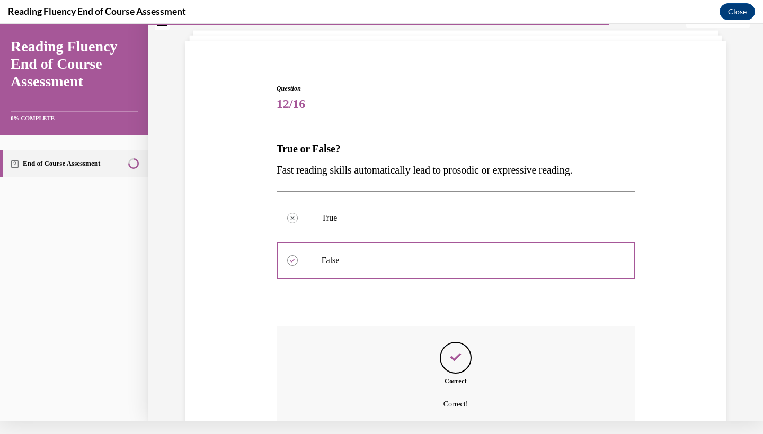
scroll to position [136, 0]
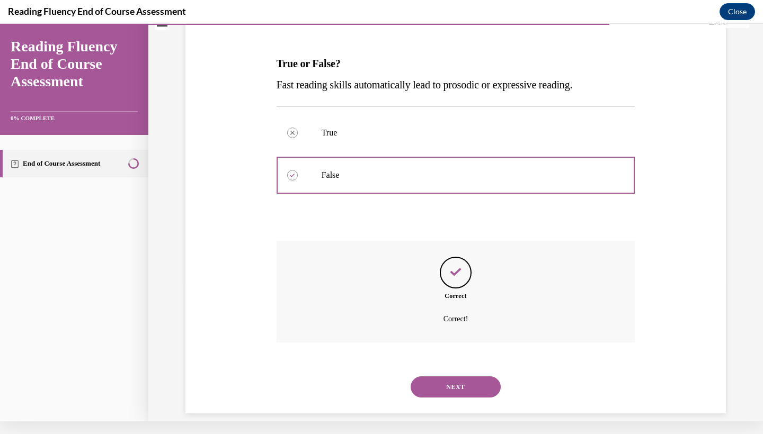
click at [461, 377] on button "NEXT" at bounding box center [455, 387] width 90 height 21
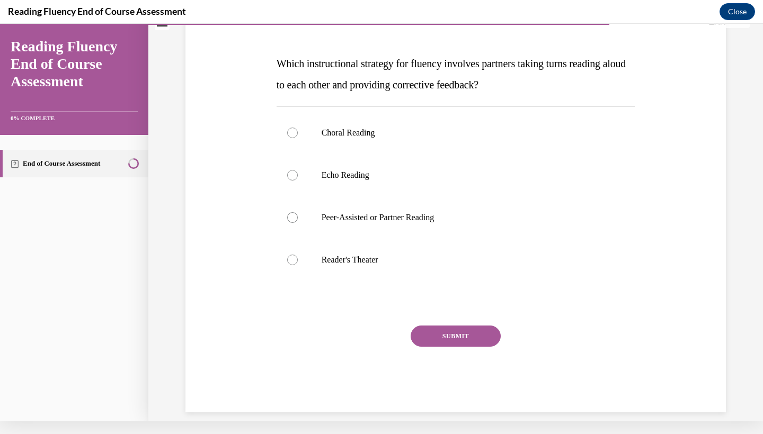
scroll to position [0, 0]
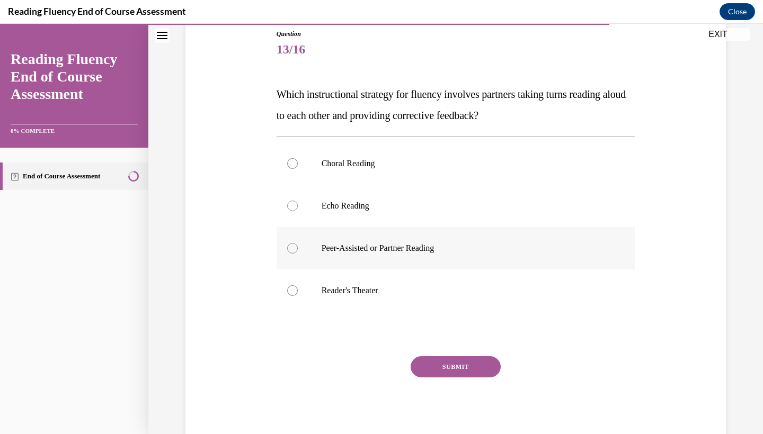
click at [432, 261] on label "Peer-Assisted or Partner Reading" at bounding box center [455, 248] width 359 height 42
click at [298, 254] on input "Peer-Assisted or Partner Reading" at bounding box center [292, 248] width 11 height 11
radio input "true"
click at [464, 369] on button "SUBMIT" at bounding box center [455, 366] width 90 height 21
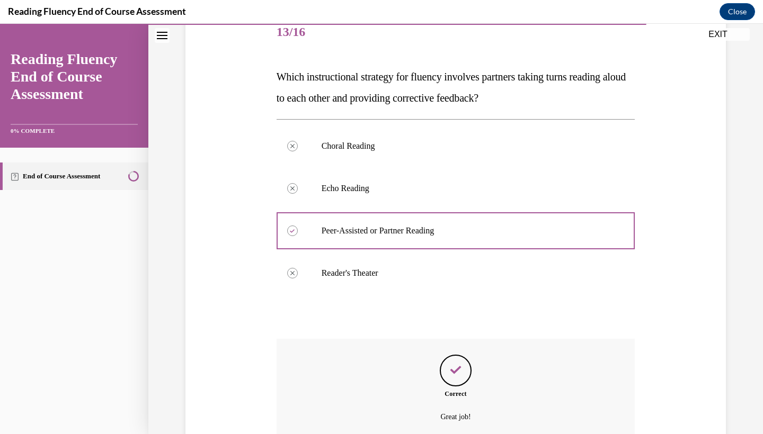
scroll to position [221, 0]
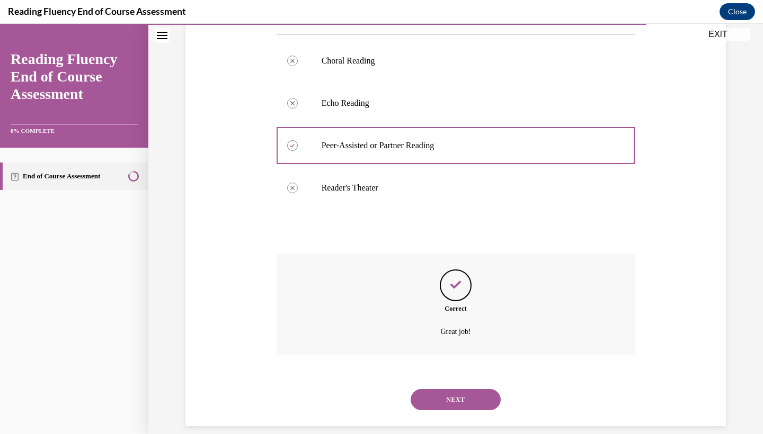
click at [465, 389] on button "NEXT" at bounding box center [455, 399] width 90 height 21
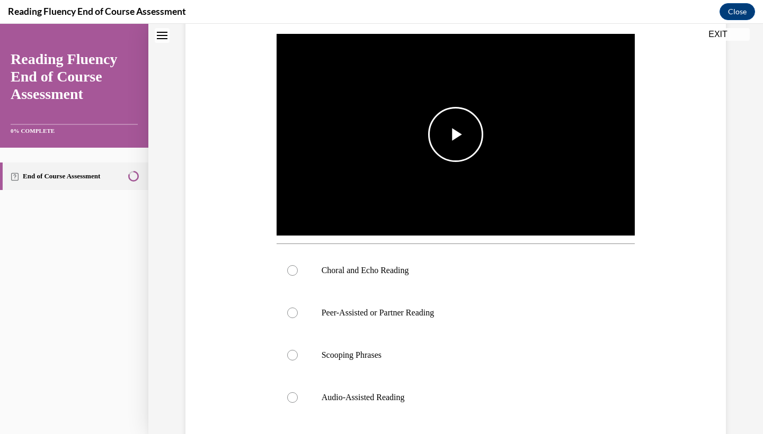
scroll to position [0, 0]
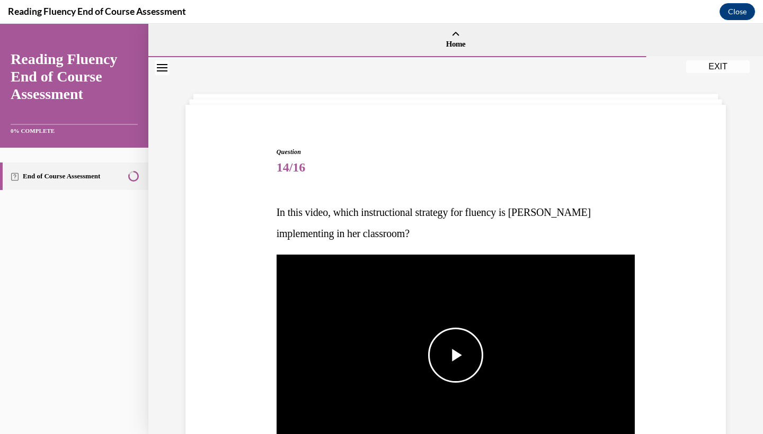
click at [456, 355] on span "Video player" at bounding box center [456, 355] width 0 height 0
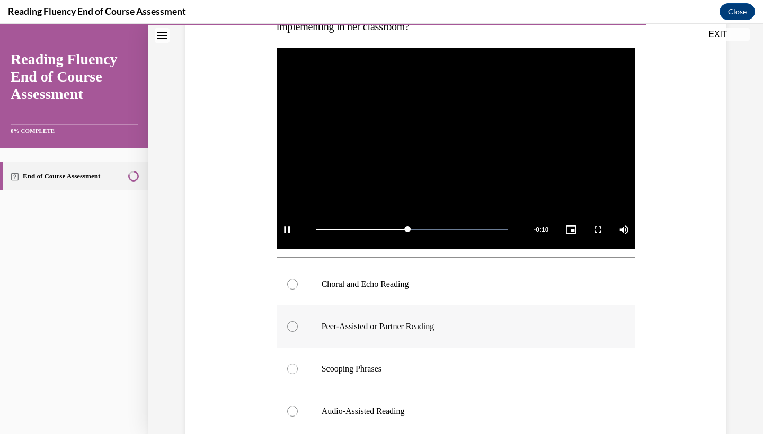
scroll to position [251, 0]
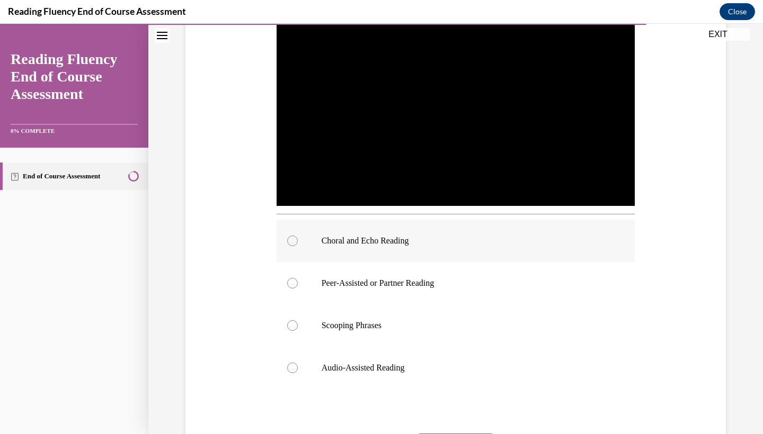
click at [495, 249] on label "Choral and Echo Reading" at bounding box center [455, 241] width 359 height 42
click at [298, 246] on input "Choral and Echo Reading" at bounding box center [292, 241] width 11 height 11
radio input "true"
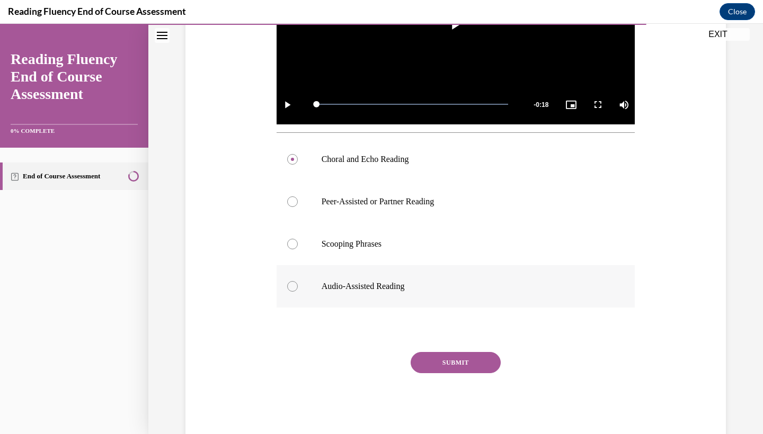
scroll to position [336, 0]
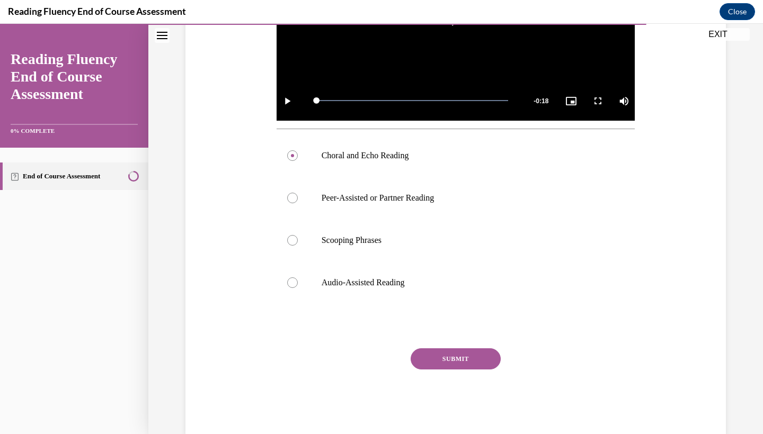
click at [465, 359] on button "SUBMIT" at bounding box center [455, 359] width 90 height 21
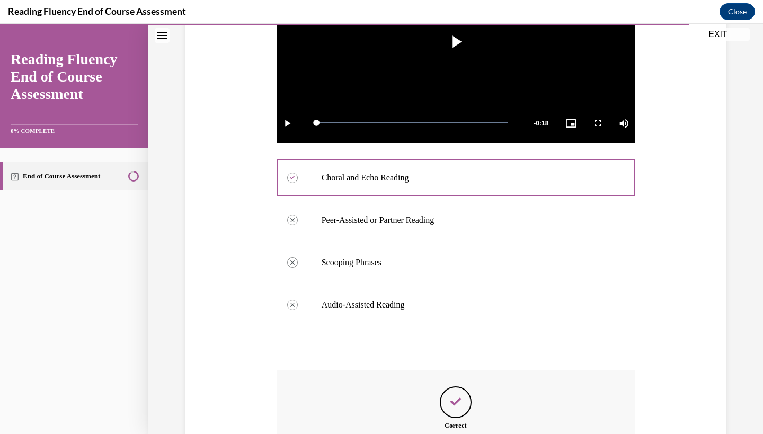
scroll to position [431, 0]
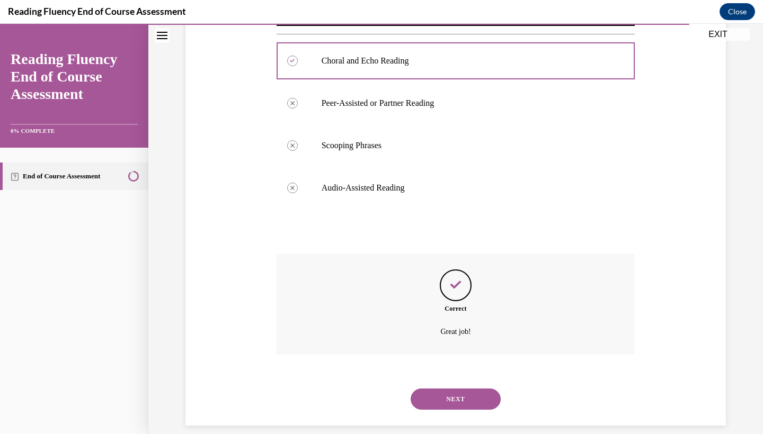
click at [469, 389] on button "NEXT" at bounding box center [455, 399] width 90 height 21
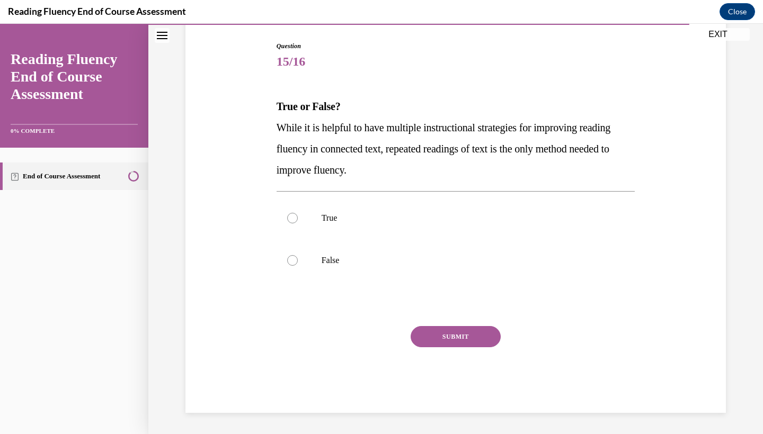
scroll to position [93, 0]
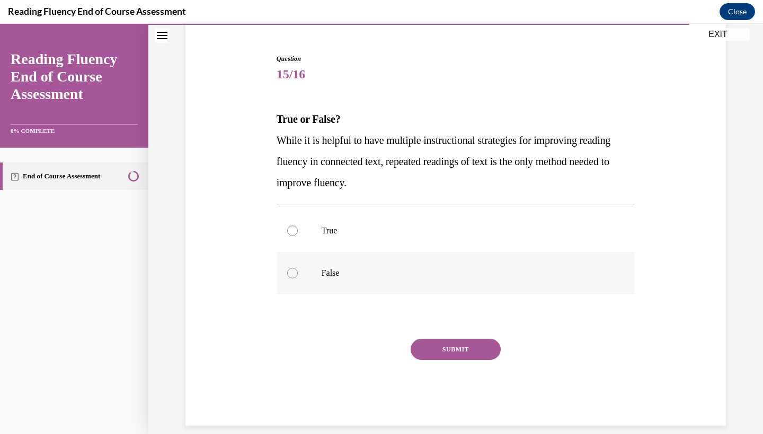
click at [373, 276] on p "False" at bounding box center [465, 273] width 287 height 11
click at [298, 276] on input "False" at bounding box center [292, 273] width 11 height 11
radio input "true"
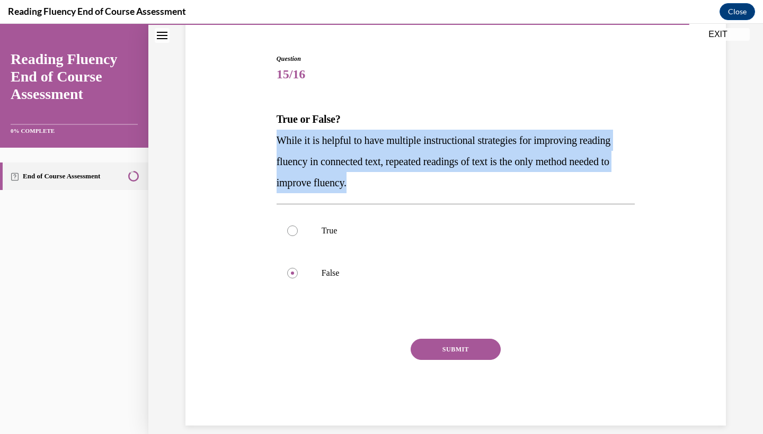
drag, startPoint x: 407, startPoint y: 182, endPoint x: 270, endPoint y: 141, distance: 143.6
click at [270, 141] on div "Question 15/16 True or False? While it is helpful to have multiple instructiona…" at bounding box center [456, 224] width 546 height 404
copy span "While it is helpful to have multiple instructional strategies for improving rea…"
drag, startPoint x: 455, startPoint y: 351, endPoint x: 443, endPoint y: 336, distance: 19.6
click at [447, 342] on button "SUBMIT" at bounding box center [455, 349] width 90 height 21
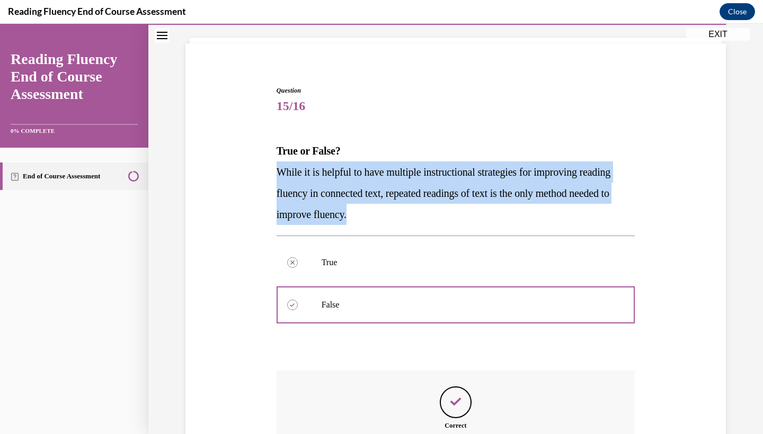
scroll to position [178, 0]
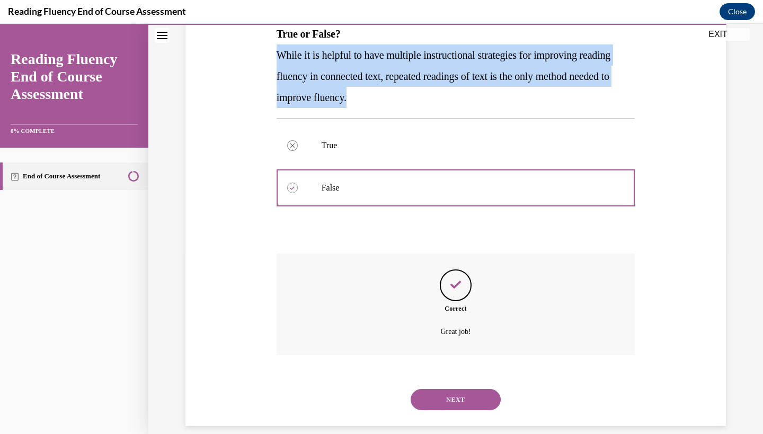
click at [453, 389] on button "NEXT" at bounding box center [455, 399] width 90 height 21
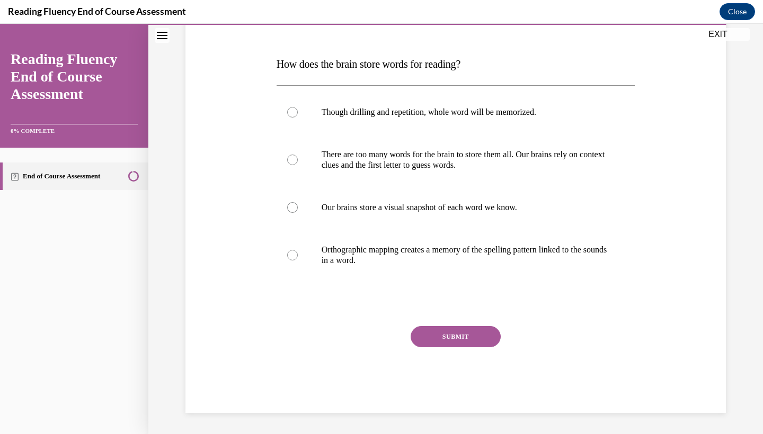
scroll to position [118, 0]
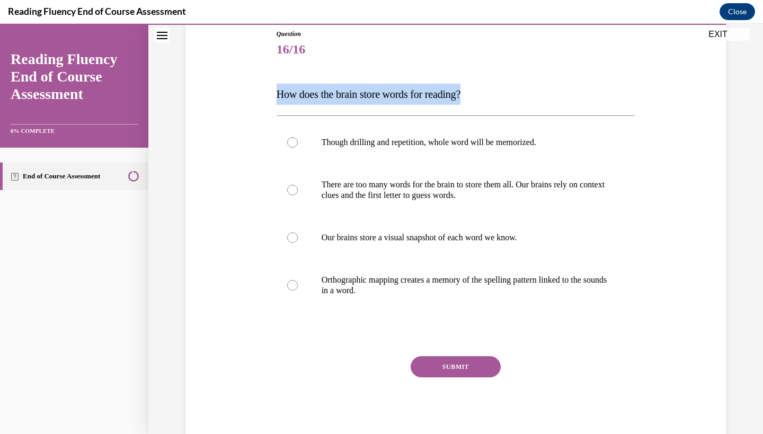
drag, startPoint x: 479, startPoint y: 98, endPoint x: 258, endPoint y: 85, distance: 221.2
click at [258, 85] on div "Question 16/16 How does the brain store words for reading? Though drilling and …" at bounding box center [456, 220] width 546 height 446
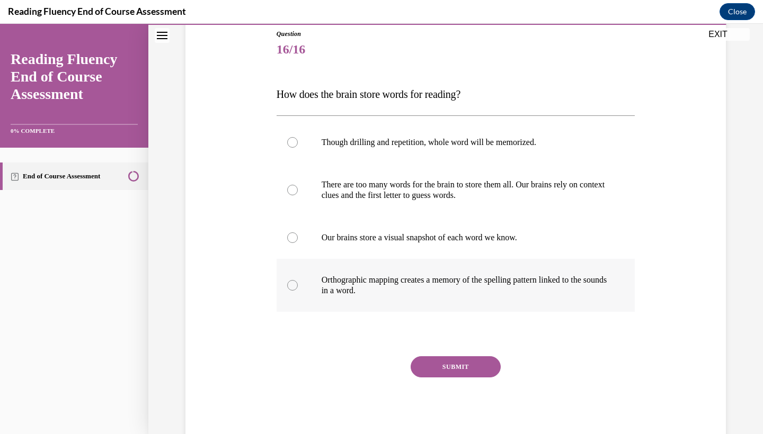
click at [297, 282] on div at bounding box center [292, 285] width 11 height 11
click at [297, 282] on input "Orthographic mapping creates a memory of the spelling pattern linked to the sou…" at bounding box center [292, 285] width 11 height 11
radio input "true"
click at [449, 377] on button "SUBMIT" at bounding box center [455, 366] width 90 height 21
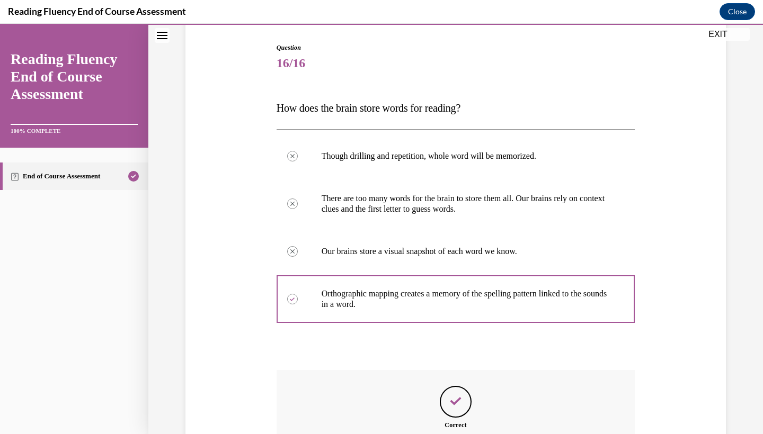
scroll to position [221, 0]
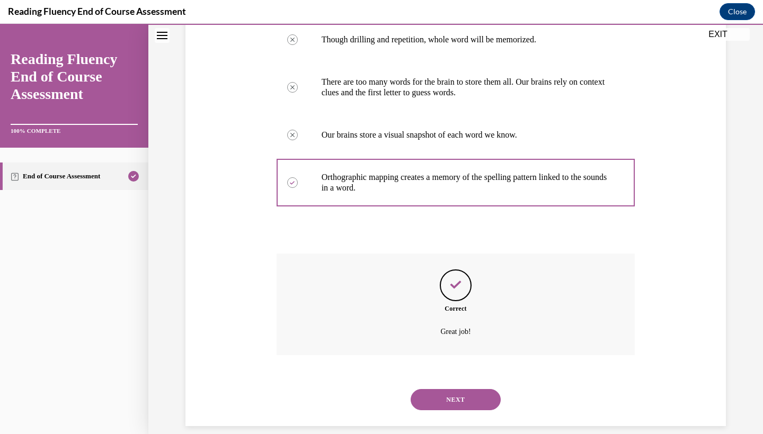
click at [449, 389] on button "NEXT" at bounding box center [455, 399] width 90 height 21
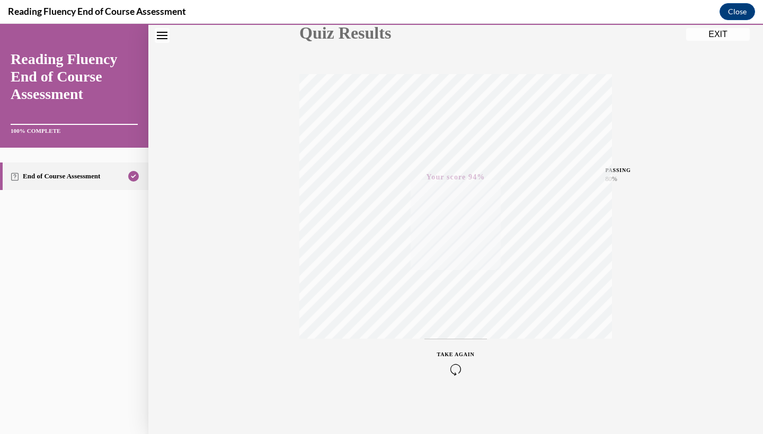
scroll to position [132, 0]
click at [719, 38] on button "EXIT" at bounding box center [718, 34] width 64 height 13
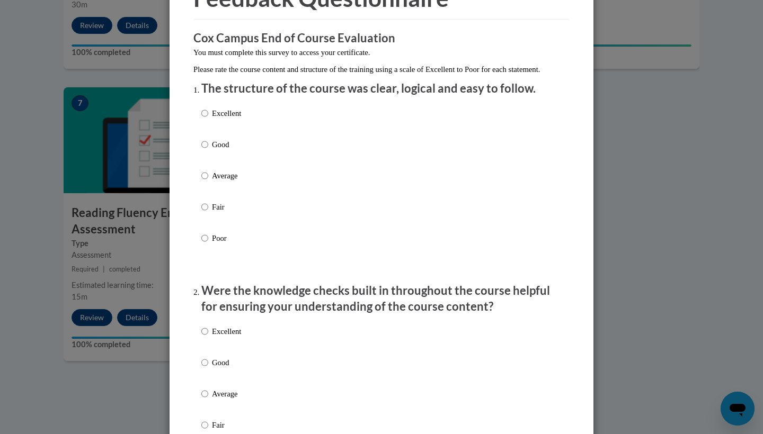
scroll to position [32, 0]
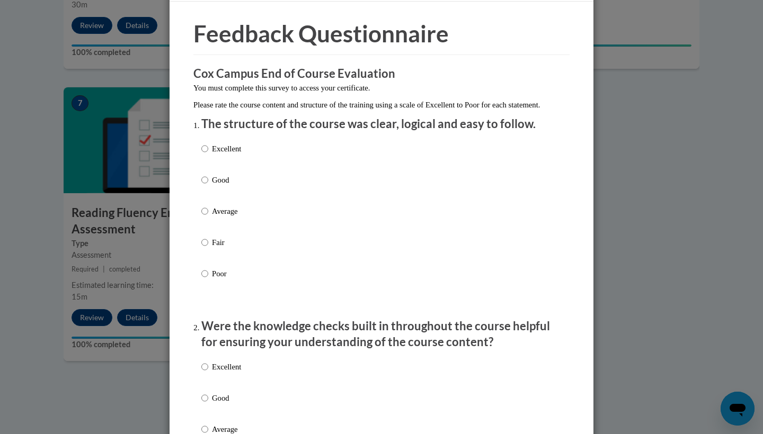
click at [203, 296] on label "Poor" at bounding box center [221, 282] width 40 height 29
click at [203, 280] on input "Poor" at bounding box center [204, 274] width 7 height 12
radio input "true"
click at [206, 155] on input "Excellent" at bounding box center [204, 149] width 7 height 12
radio input "true"
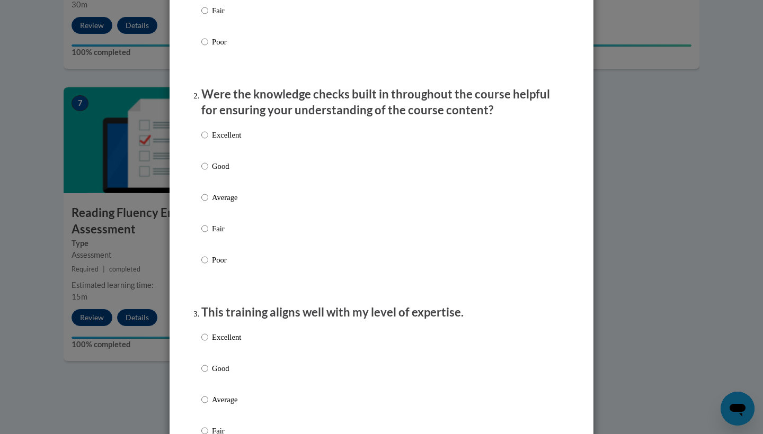
scroll to position [264, 0]
click at [210, 144] on label "Excellent" at bounding box center [221, 143] width 40 height 29
click at [208, 140] on input "Excellent" at bounding box center [204, 135] width 7 height 12
radio input "true"
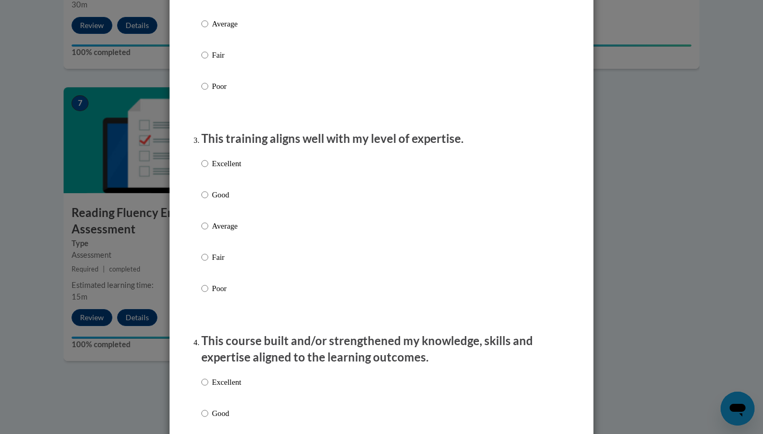
scroll to position [436, 0]
click at [210, 175] on label "Excellent" at bounding box center [221, 173] width 40 height 29
click at [208, 171] on input "Excellent" at bounding box center [204, 165] width 7 height 12
radio input "true"
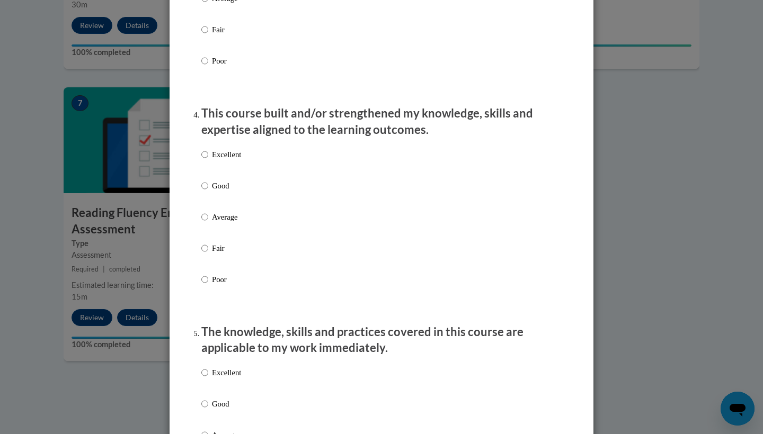
scroll to position [666, 0]
click at [212, 160] on p "Excellent" at bounding box center [226, 154] width 29 height 12
click at [208, 160] on input "Excellent" at bounding box center [204, 154] width 7 height 12
radio input "true"
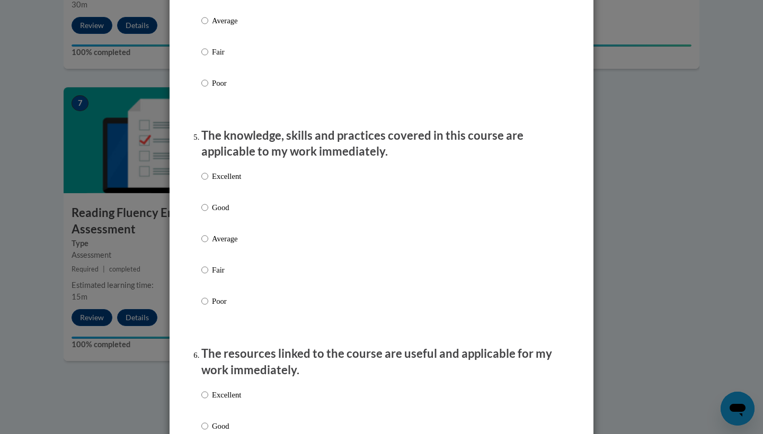
scroll to position [869, 0]
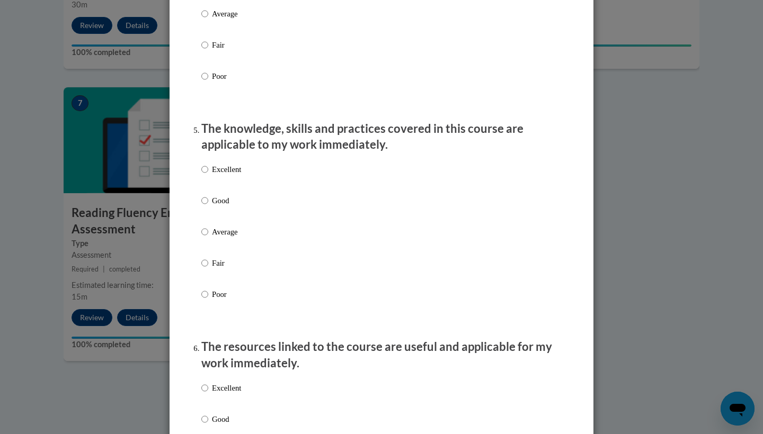
click at [208, 175] on label "Excellent" at bounding box center [221, 178] width 40 height 29
click at [208, 175] on input "Excellent" at bounding box center [204, 170] width 7 height 12
radio input "true"
click at [208, 387] on label "Excellent" at bounding box center [221, 396] width 40 height 29
click at [208, 387] on input "Excellent" at bounding box center [204, 388] width 7 height 12
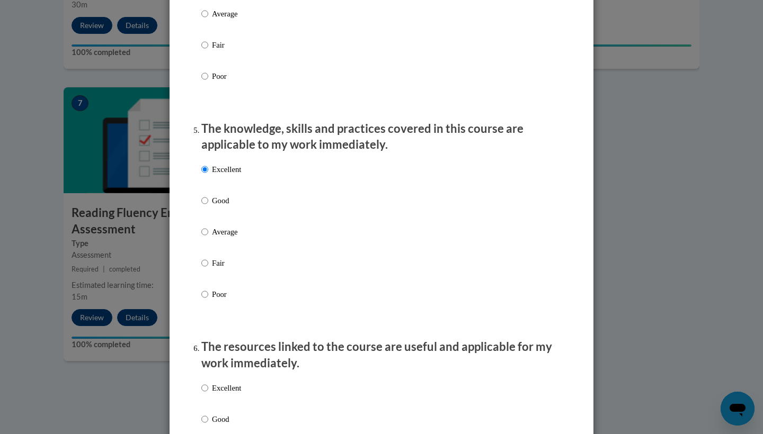
radio input "true"
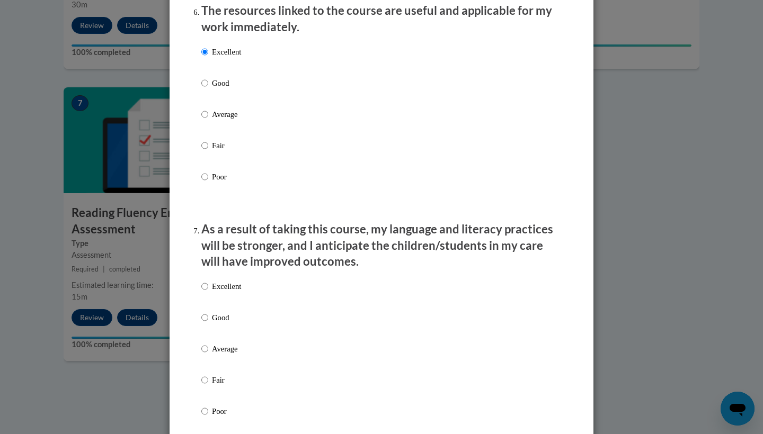
scroll to position [1225, 0]
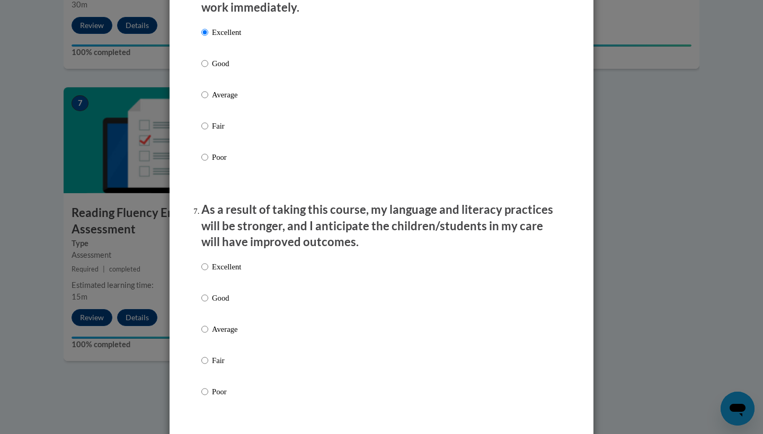
click at [205, 267] on input "Excellent" at bounding box center [204, 267] width 7 height 12
radio input "true"
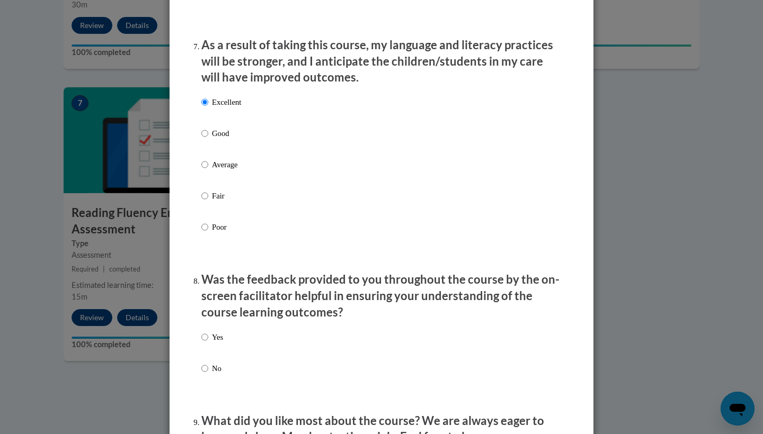
scroll to position [1393, 0]
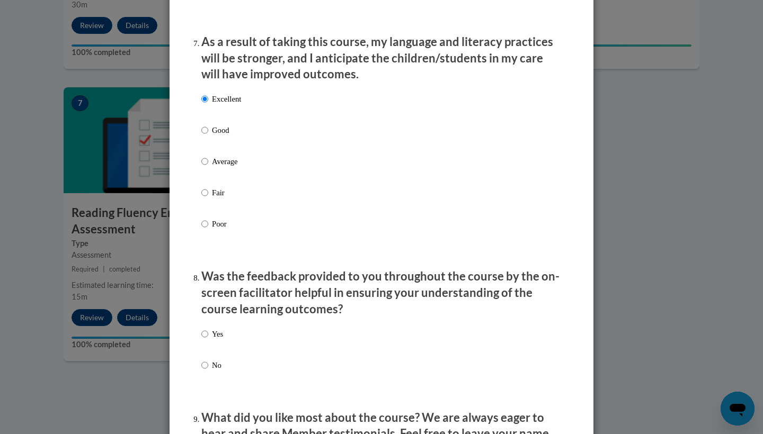
click at [208, 342] on label "Yes" at bounding box center [212, 342] width 22 height 29
click at [208, 340] on input "Yes" at bounding box center [204, 334] width 7 height 12
radio input "true"
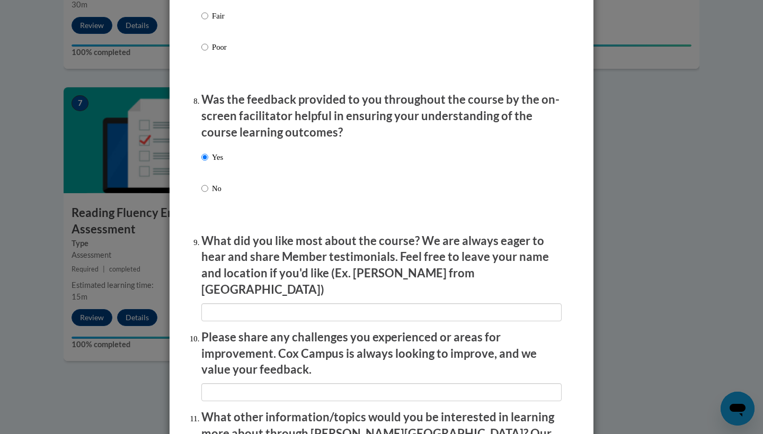
scroll to position [1570, 0]
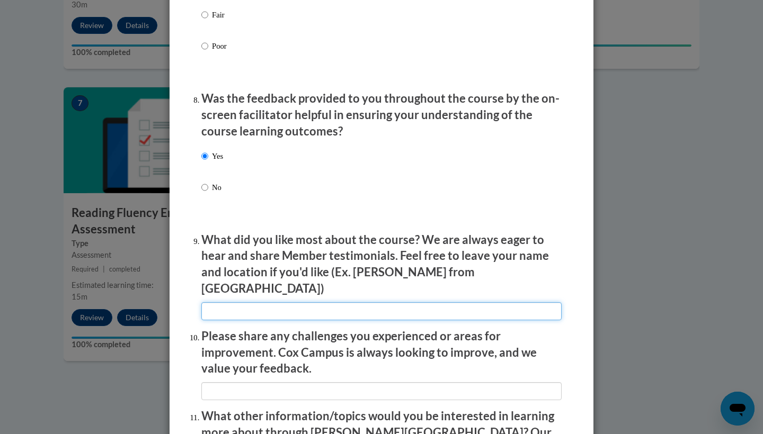
click at [222, 302] on input "textbox" at bounding box center [381, 311] width 360 height 18
type input "N"
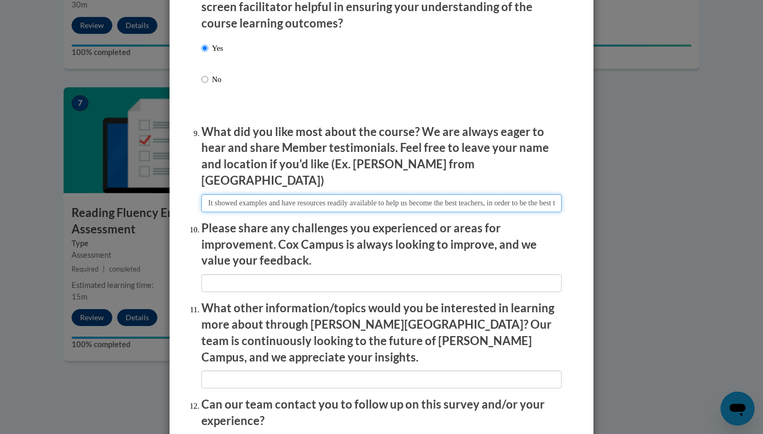
scroll to position [1699, 0]
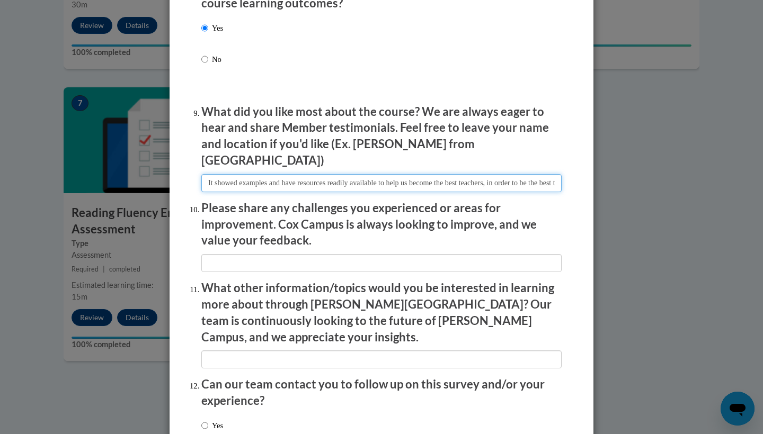
type input "It showed examples and have resources readily available to help us become the b…"
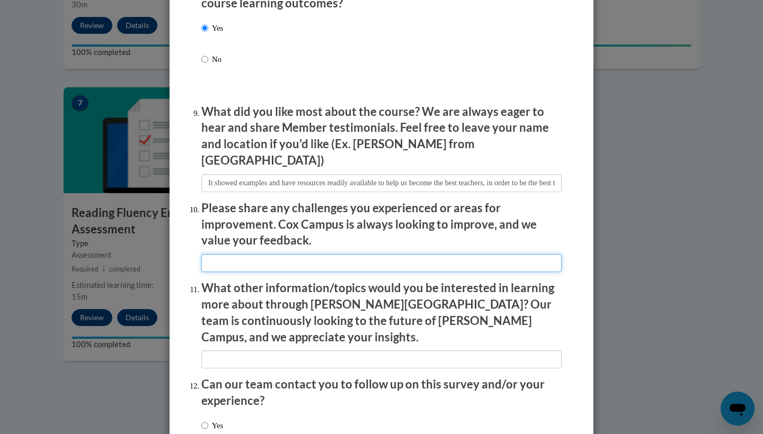
click at [362, 254] on input "textbox" at bounding box center [381, 263] width 360 height 18
type input "m"
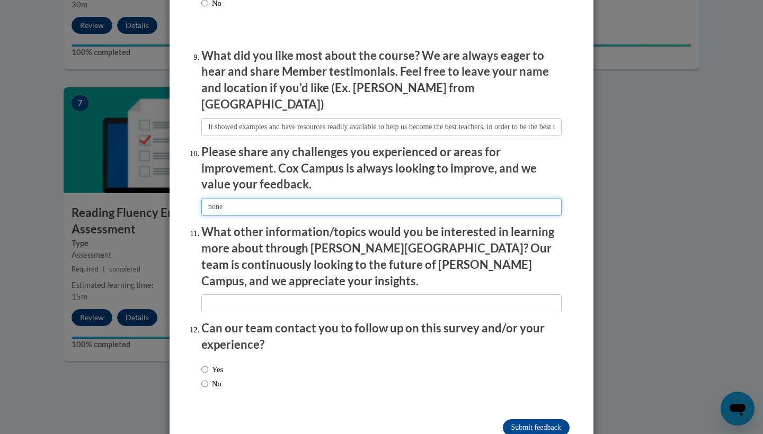
scroll to position [1754, 0]
type input "none"
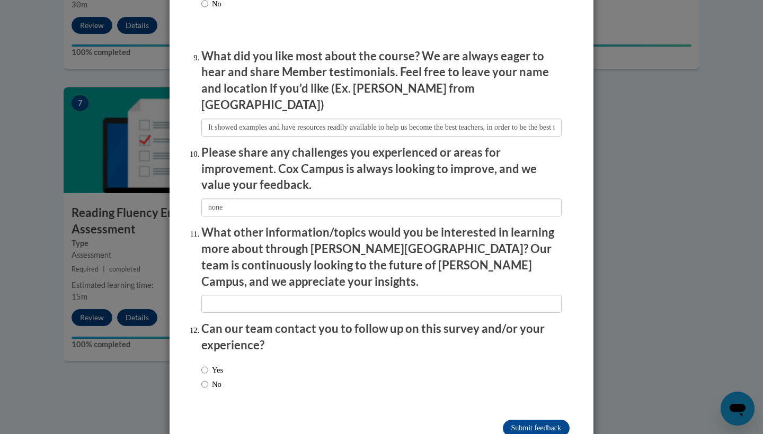
click at [223, 364] on label "Yes" at bounding box center [212, 370] width 22 height 12
click at [208, 364] on input "Yes" at bounding box center [204, 370] width 7 height 12
radio input "true"
click at [531, 420] on input "Submit feedback" at bounding box center [536, 428] width 67 height 17
